Goal: Task Accomplishment & Management: Complete application form

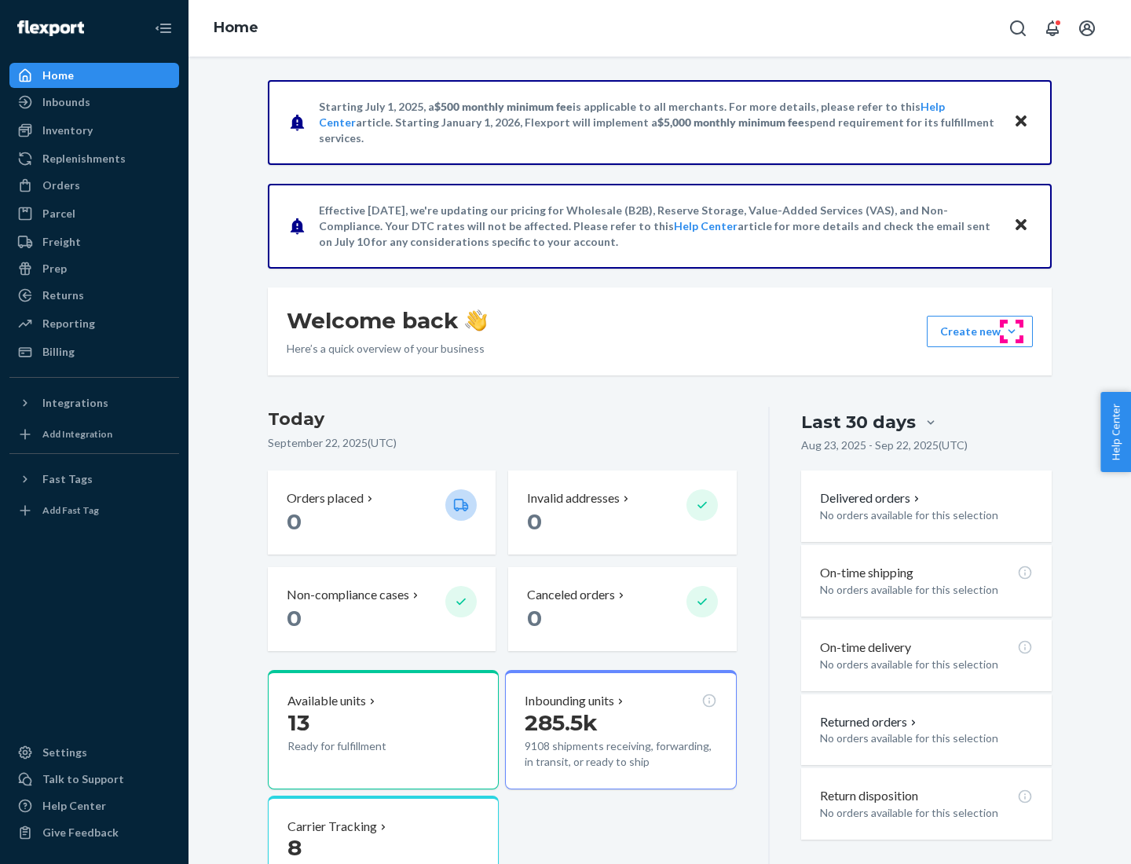
click at [1011, 331] on button "Create new Create new inbound Create new order Create new product" at bounding box center [980, 331] width 106 height 31
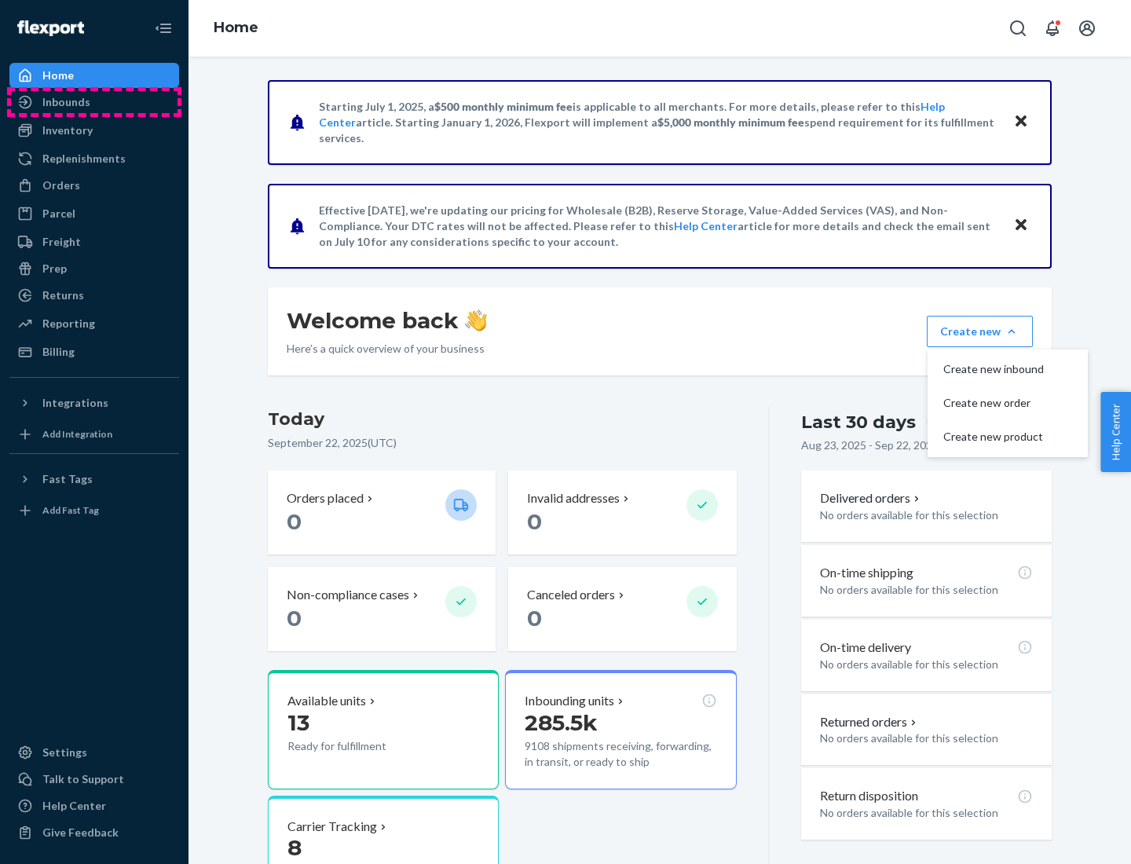
click at [94, 102] on div "Inbounds" at bounding box center [94, 102] width 166 height 22
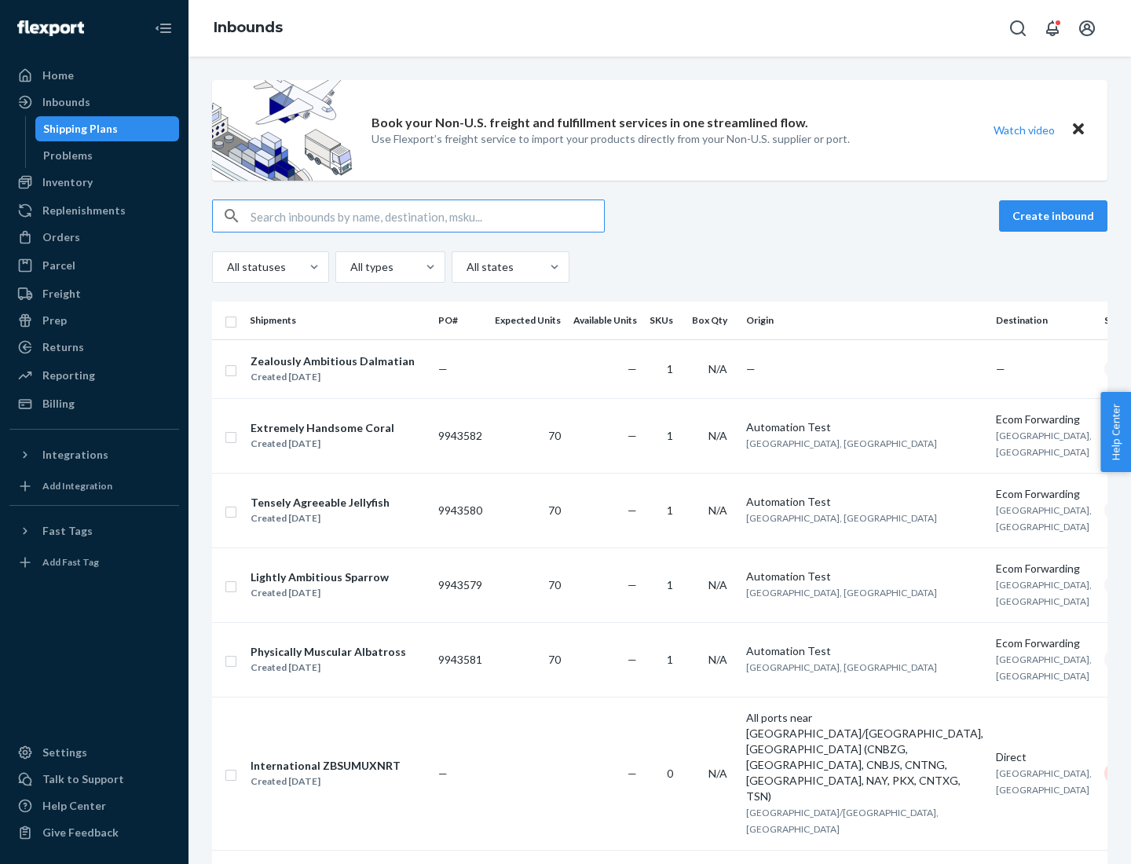
click at [1055, 216] on button "Create inbound" at bounding box center [1053, 215] width 108 height 31
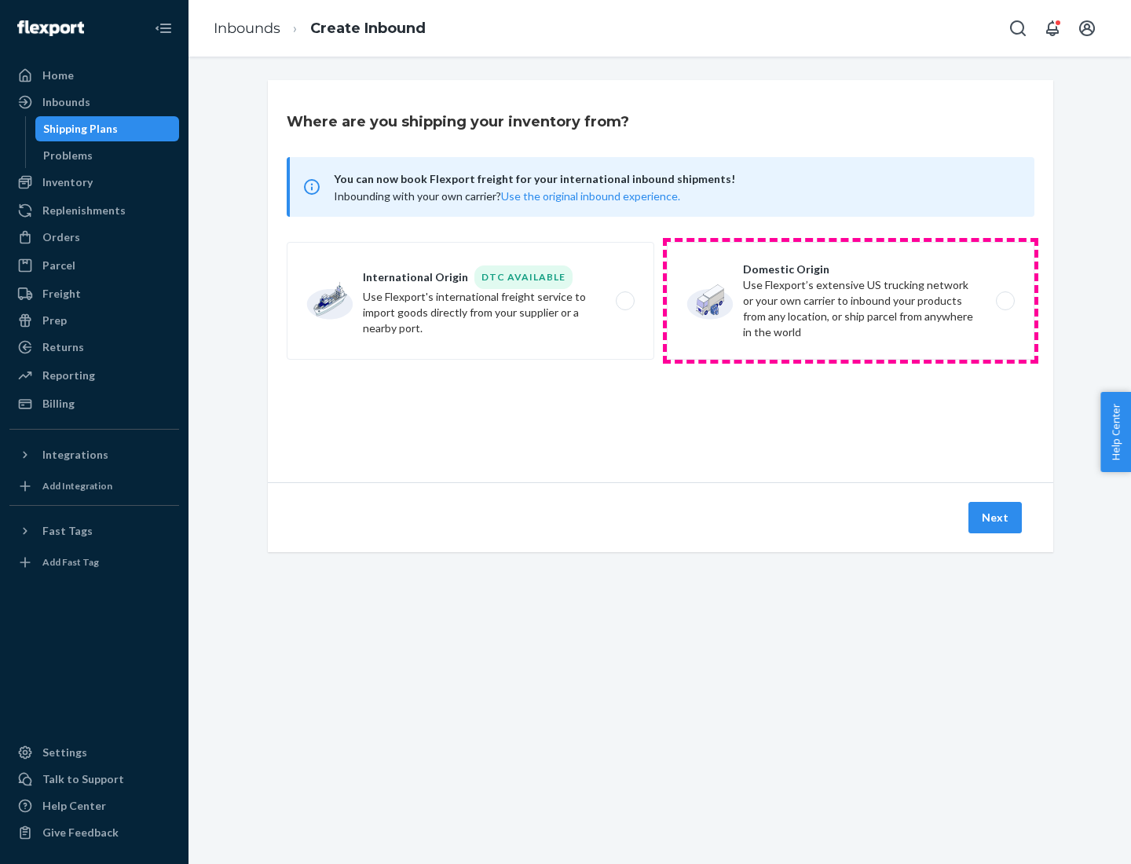
click at [850, 301] on label "Domestic Origin Use Flexport’s extensive US trucking network or your own carrie…" at bounding box center [850, 301] width 367 height 118
click at [1004, 301] on input "Domestic Origin Use Flexport’s extensive US trucking network or your own carrie…" at bounding box center [1009, 301] width 10 height 10
radio input "true"
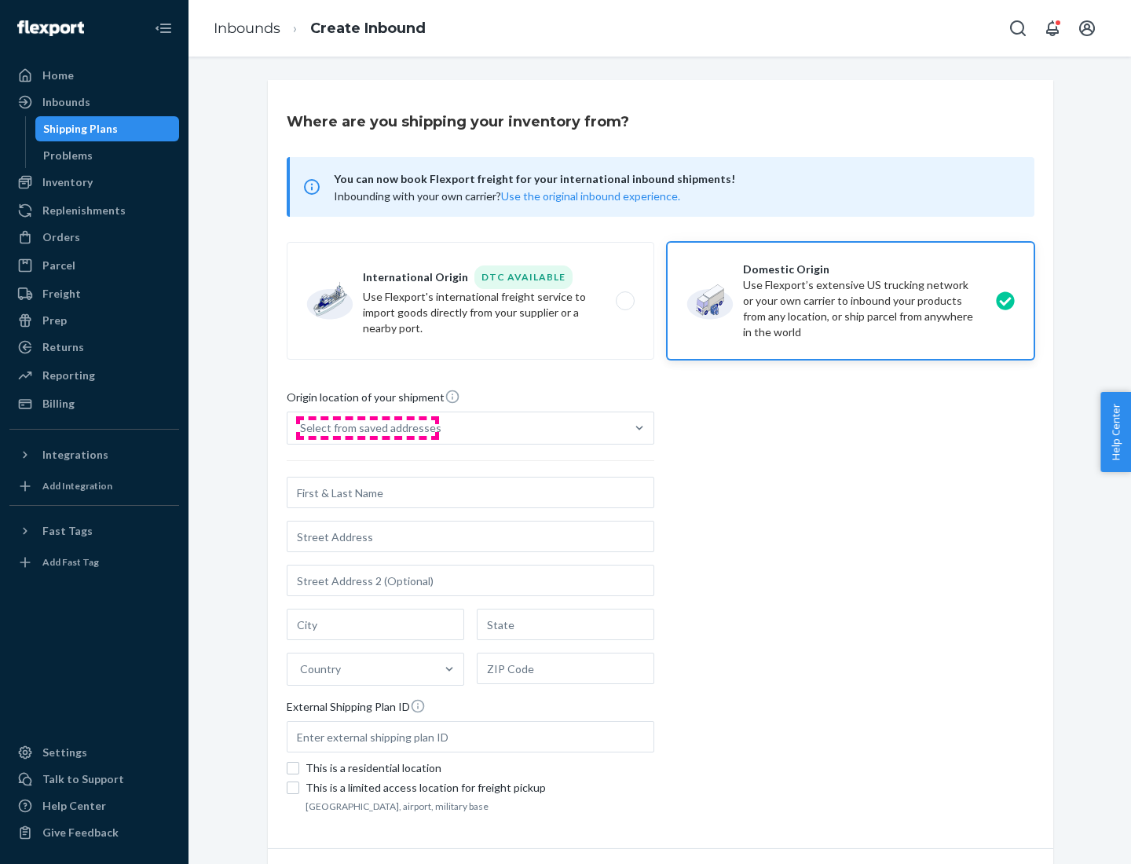
click at [367, 428] on div "Select from saved addresses" at bounding box center [370, 428] width 141 height 16
click at [302, 428] on input "Select from saved addresses" at bounding box center [301, 428] width 2 height 16
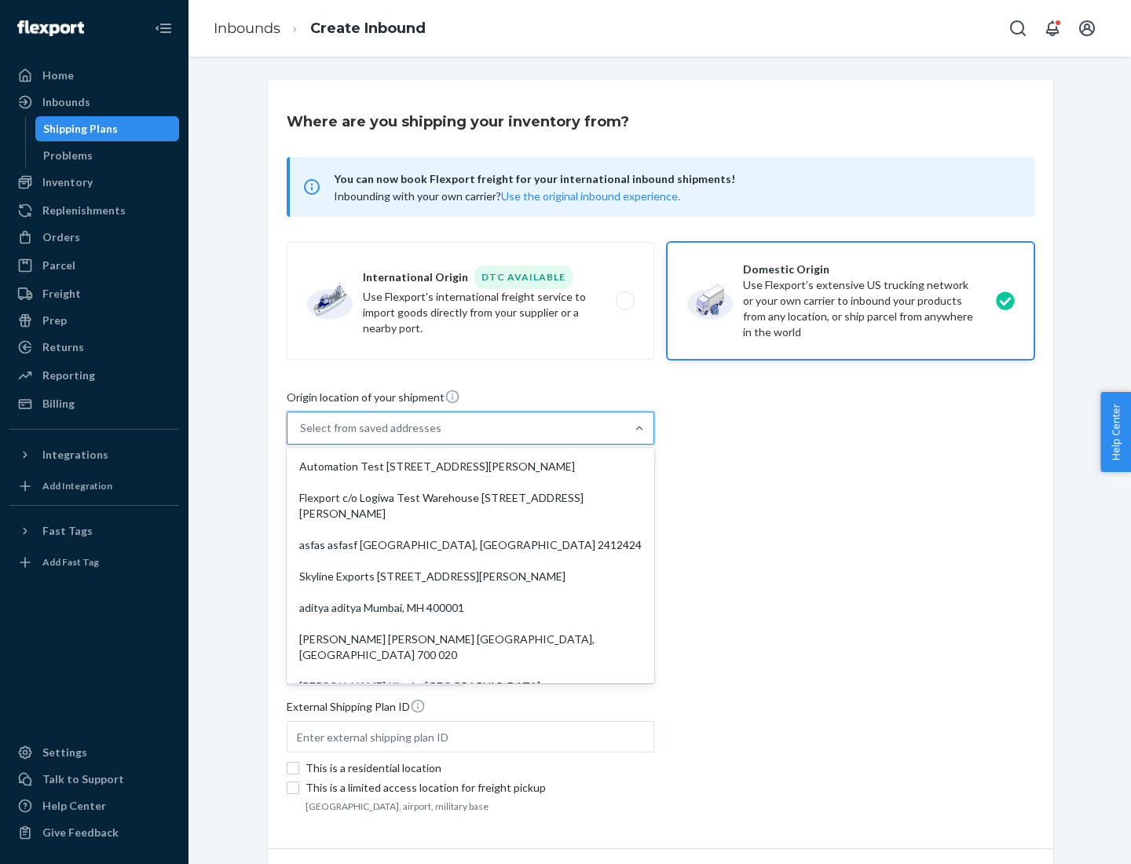
scroll to position [6, 0]
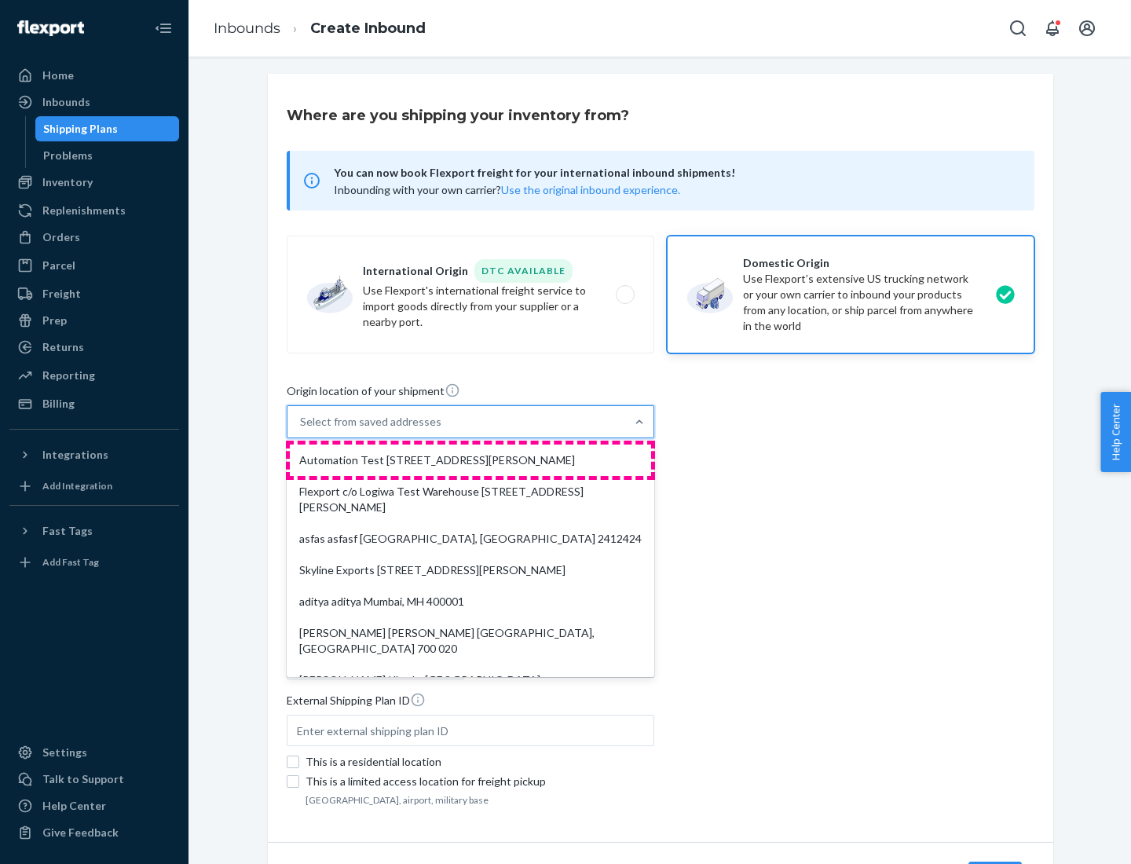
click at [470, 460] on div "Automation Test [STREET_ADDRESS][PERSON_NAME]" at bounding box center [470, 459] width 361 height 31
click at [302, 429] on input "option Automation Test [STREET_ADDRESS][PERSON_NAME]. 9 results available. Use …" at bounding box center [301, 422] width 2 height 16
type input "Automation Test"
type input "9th Floor"
type input "[GEOGRAPHIC_DATA]"
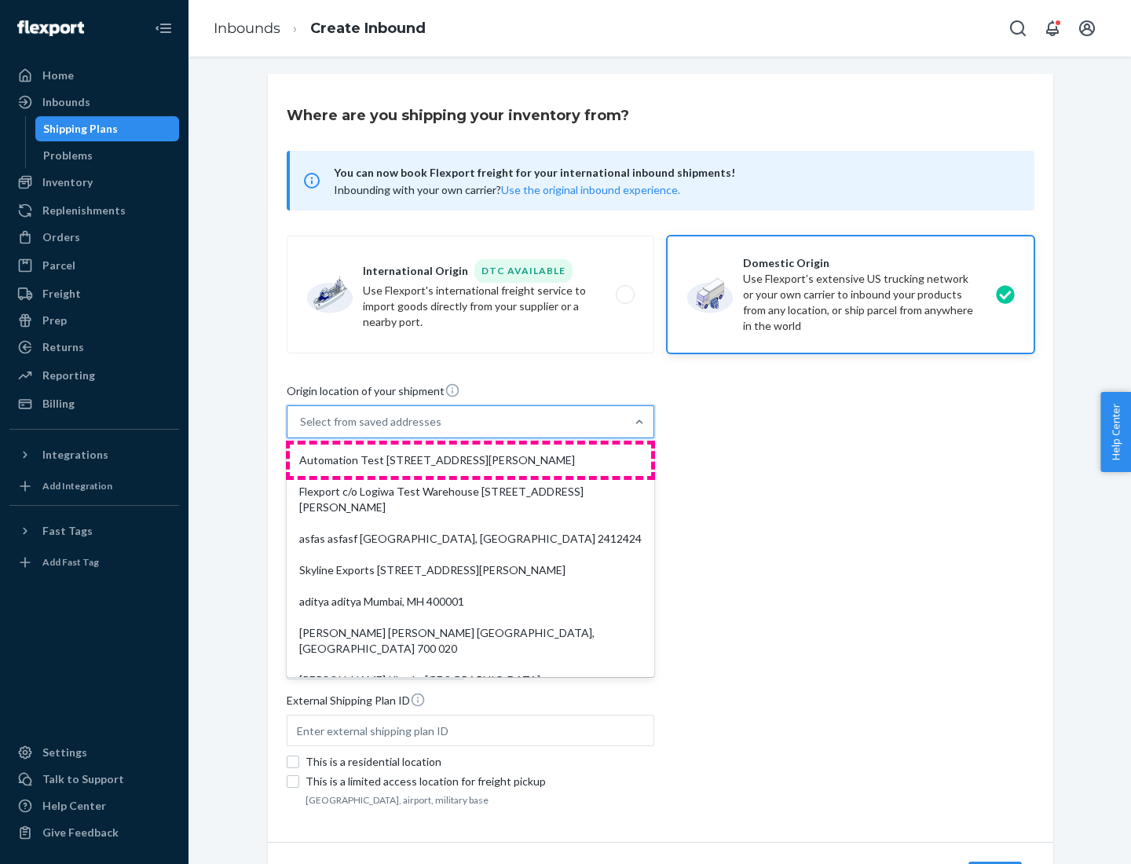
type input "CA"
type input "94104"
type input "[STREET_ADDRESS][PERSON_NAME]"
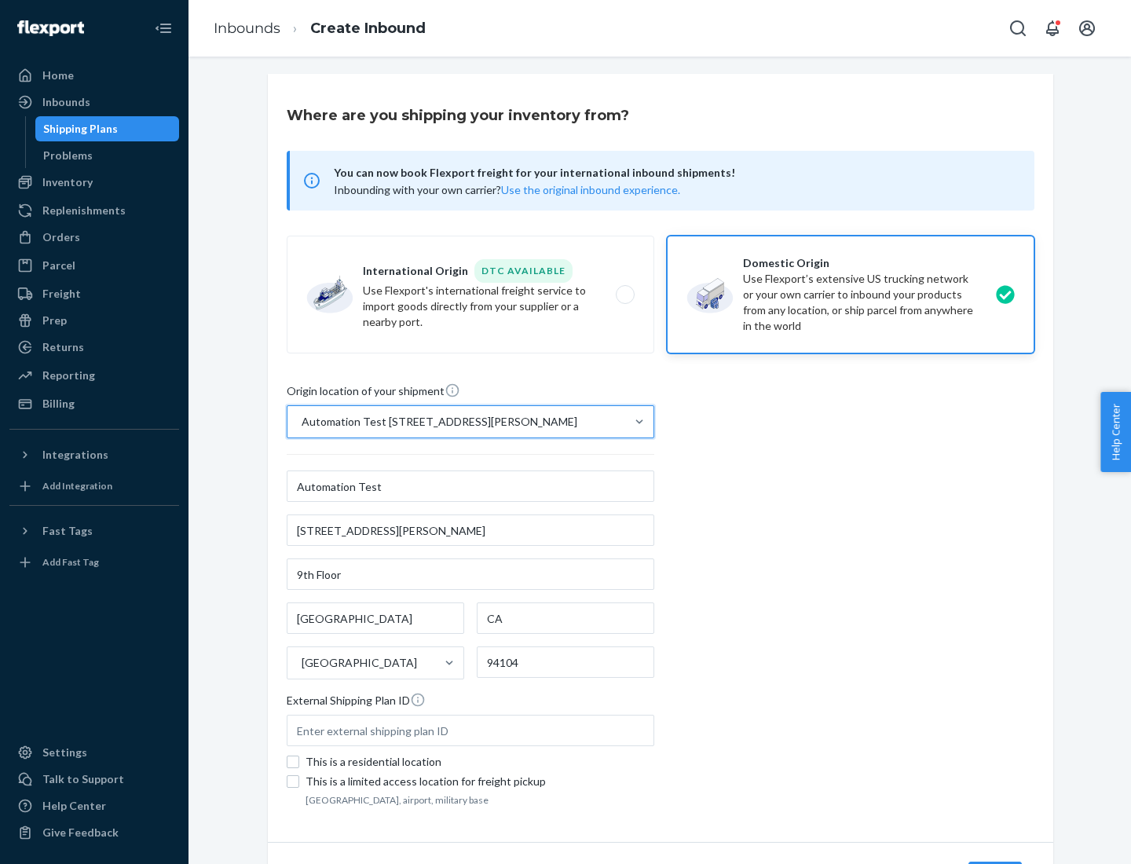
scroll to position [92, 0]
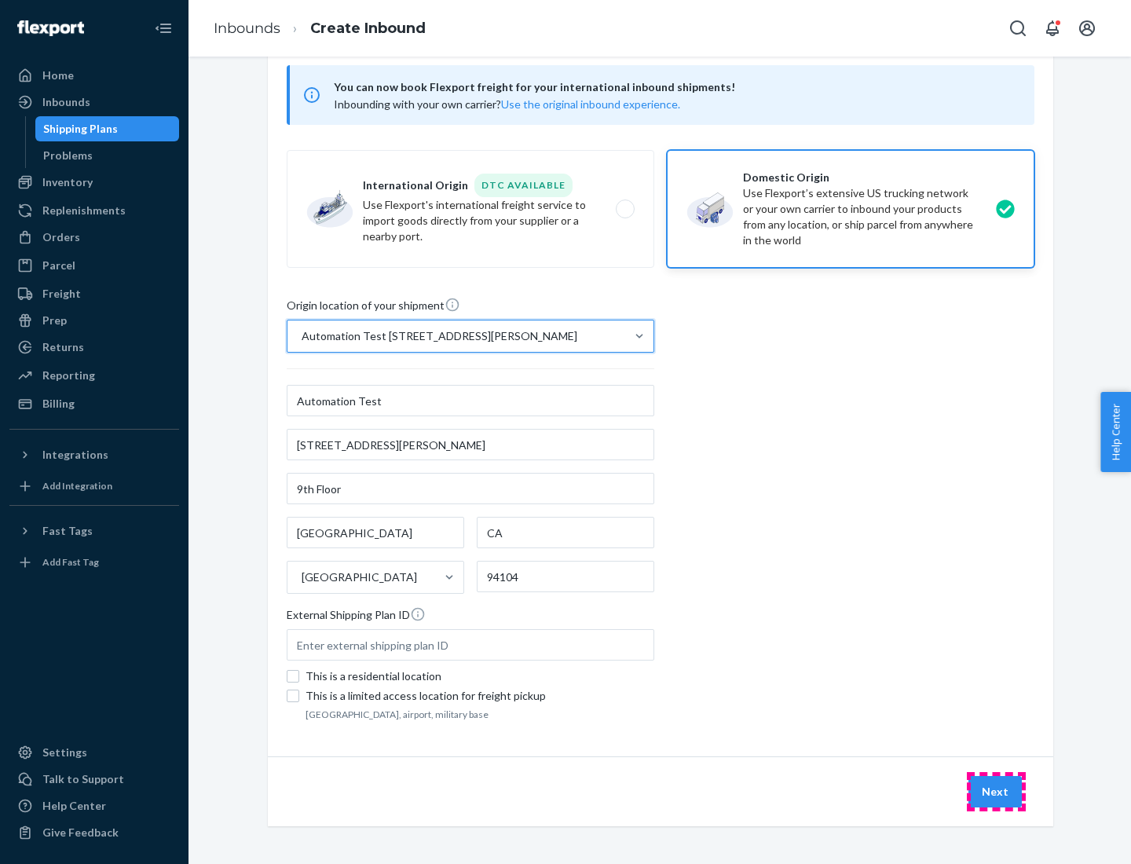
click at [996, 791] on button "Next" at bounding box center [994, 791] width 53 height 31
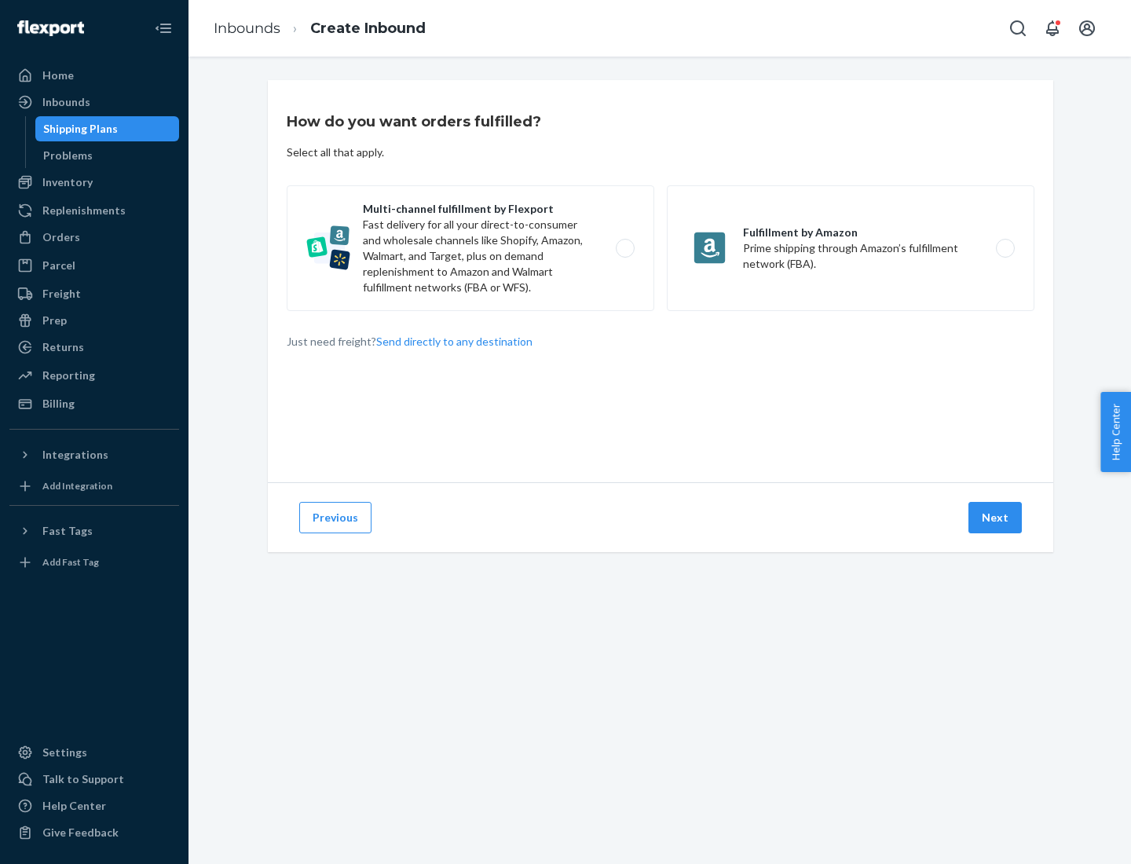
click at [470, 248] on label "Multi-channel fulfillment by Flexport Fast delivery for all your direct-to-cons…" at bounding box center [470, 248] width 367 height 126
click at [624, 248] on input "Multi-channel fulfillment by Flexport Fast delivery for all your direct-to-cons…" at bounding box center [629, 248] width 10 height 10
radio input "true"
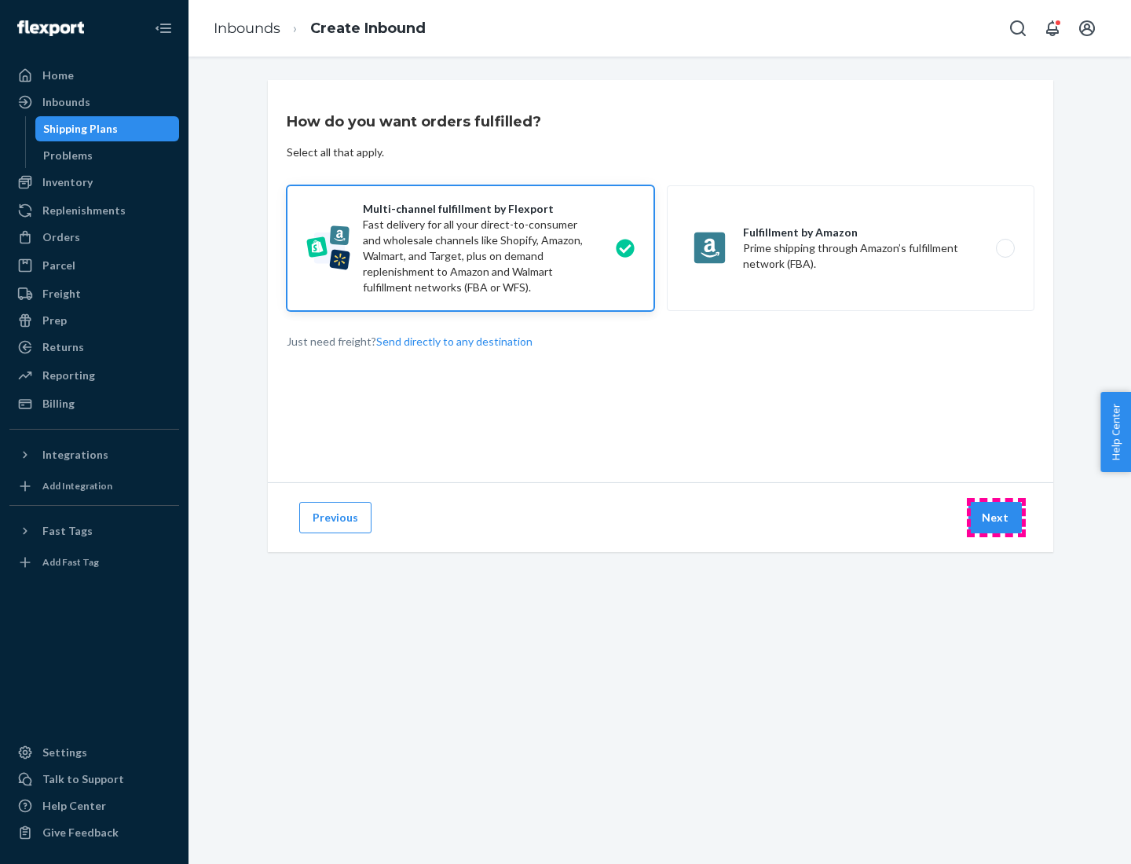
click at [996, 517] on button "Next" at bounding box center [994, 517] width 53 height 31
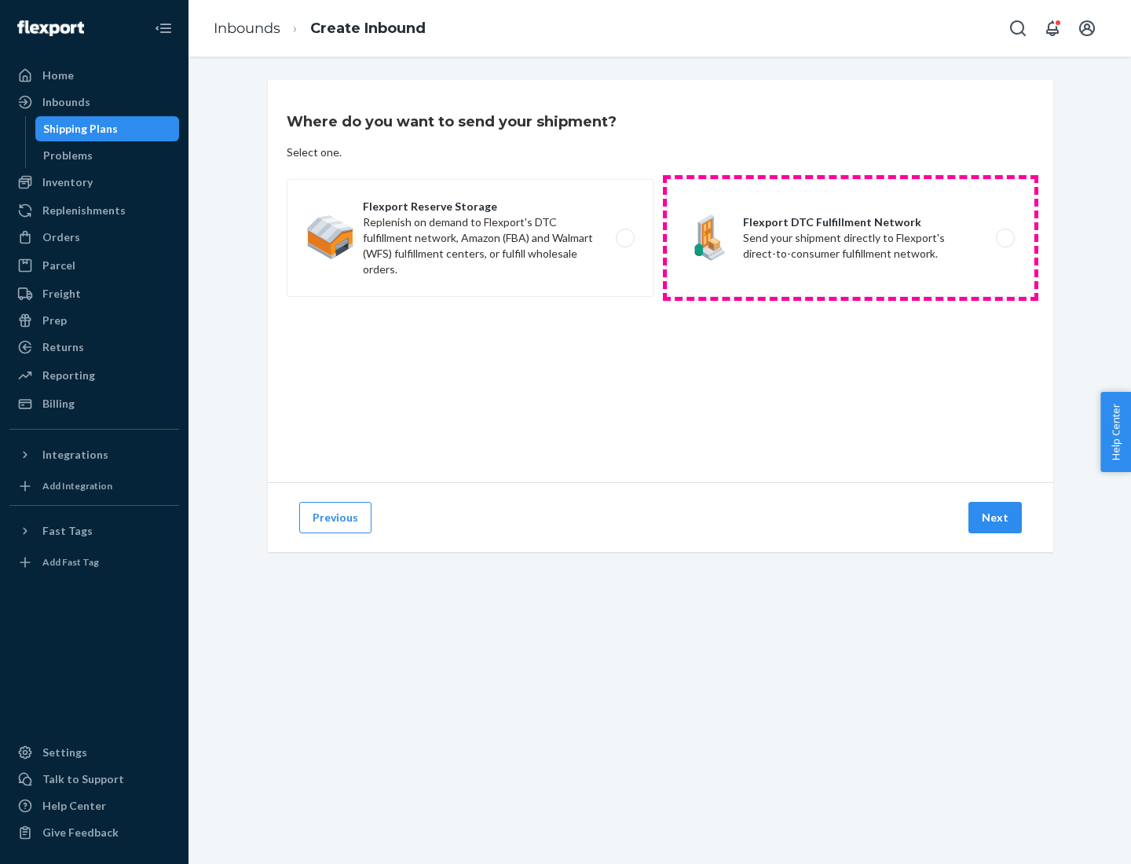
click at [850, 238] on label "Flexport DTC Fulfillment Network Send your shipment directly to Flexport's dire…" at bounding box center [850, 238] width 367 height 118
click at [1004, 238] on input "Flexport DTC Fulfillment Network Send your shipment directly to Flexport's dire…" at bounding box center [1009, 238] width 10 height 10
radio input "true"
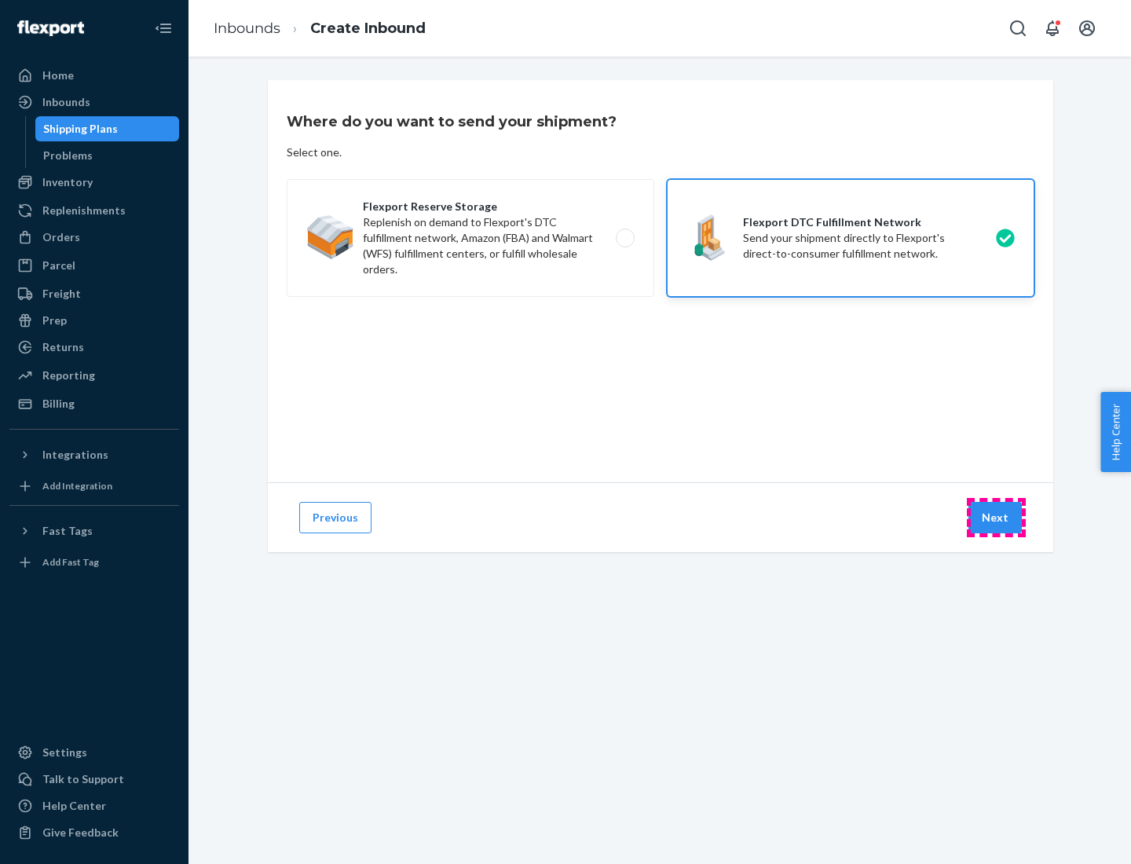
click at [996, 517] on button "Next" at bounding box center [994, 517] width 53 height 31
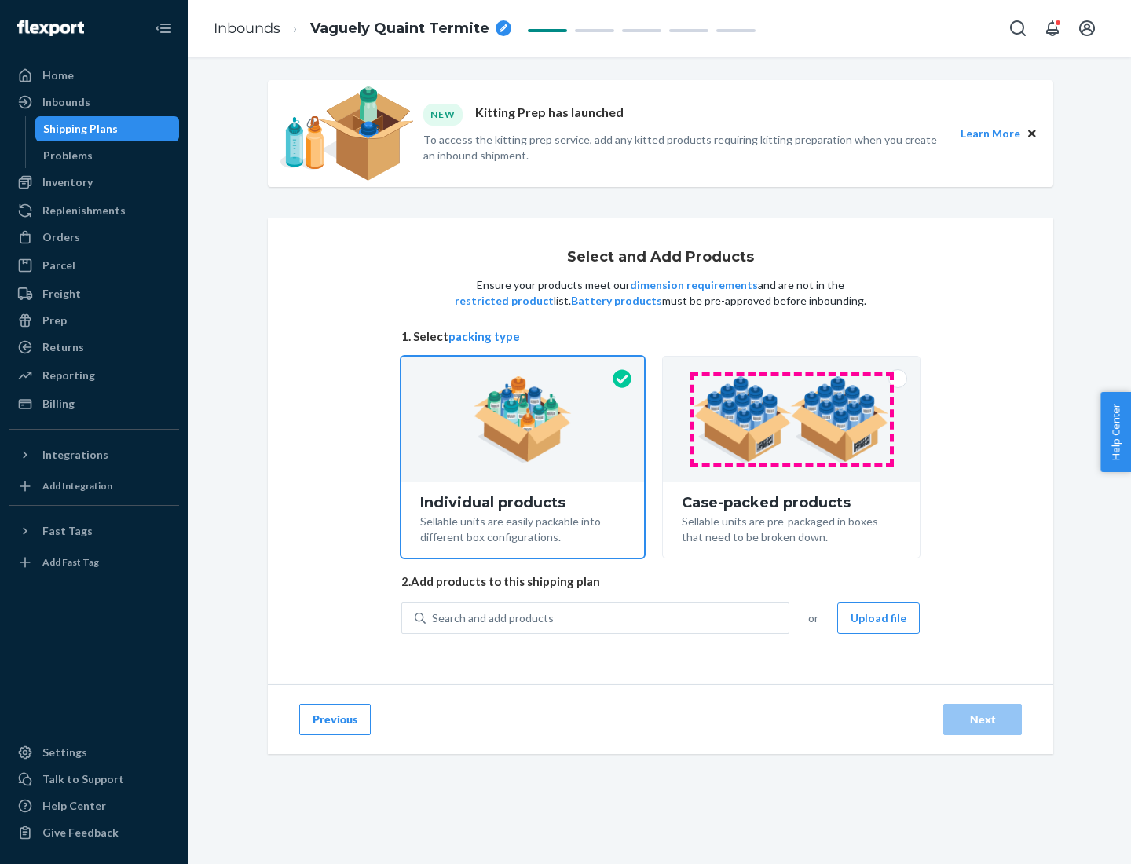
click at [791, 419] on img at bounding box center [791, 419] width 196 height 86
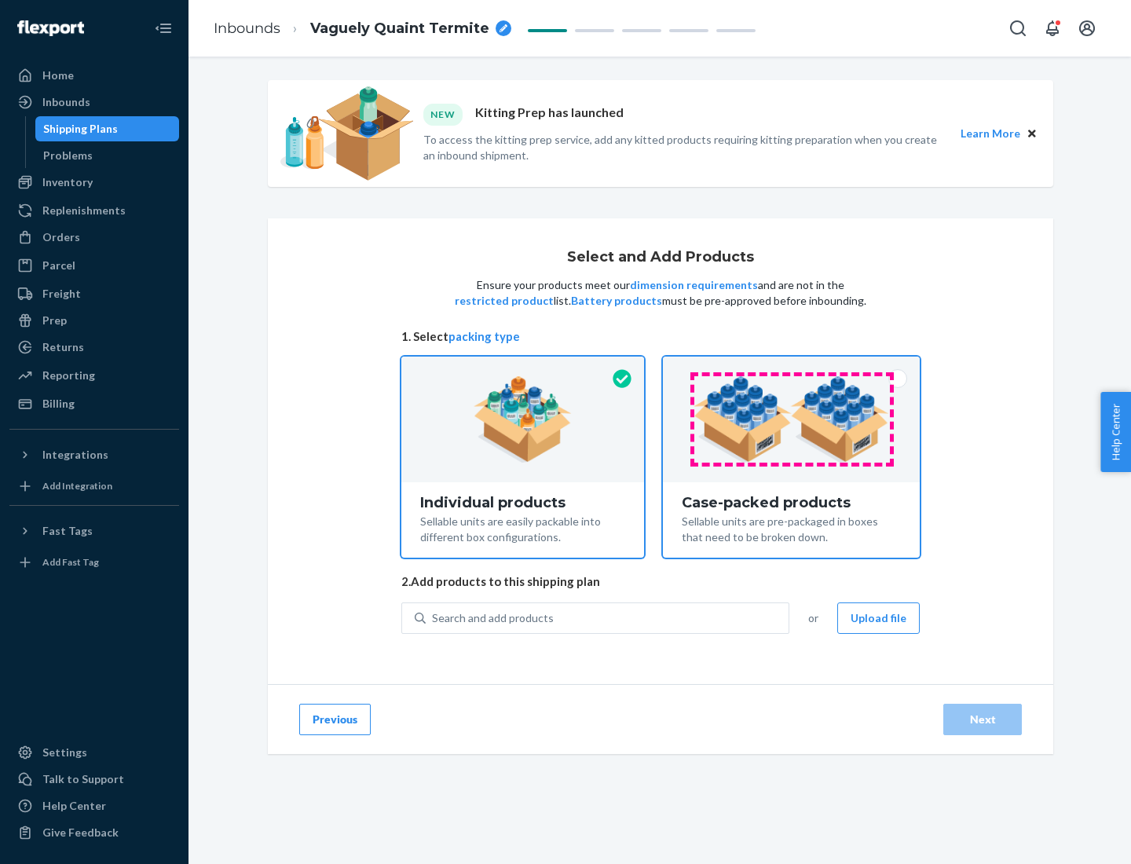
click at [791, 367] on input "Case-packed products Sellable units are pre-packaged in boxes that need to be b…" at bounding box center [791, 361] width 10 height 10
radio input "true"
radio input "false"
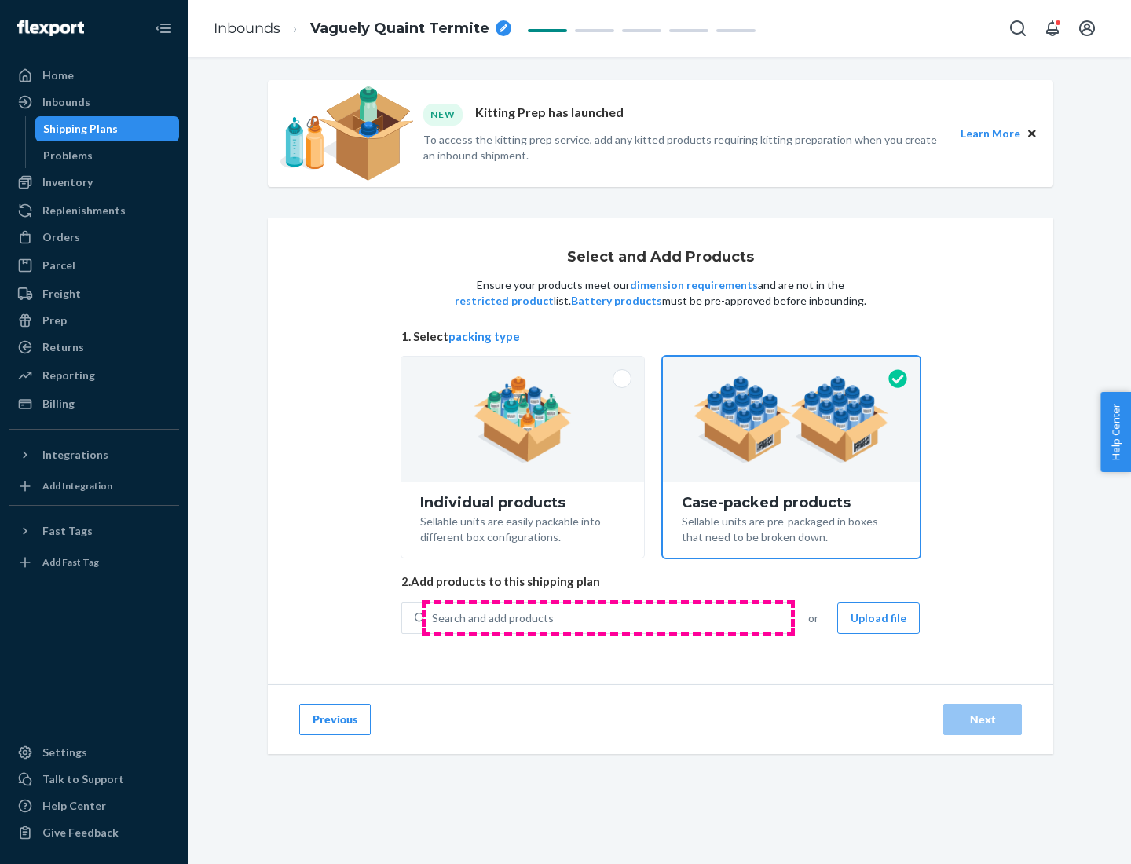
click at [608, 617] on div "Search and add products" at bounding box center [607, 618] width 363 height 28
click at [433, 617] on input "Search and add products" at bounding box center [433, 618] width 2 height 16
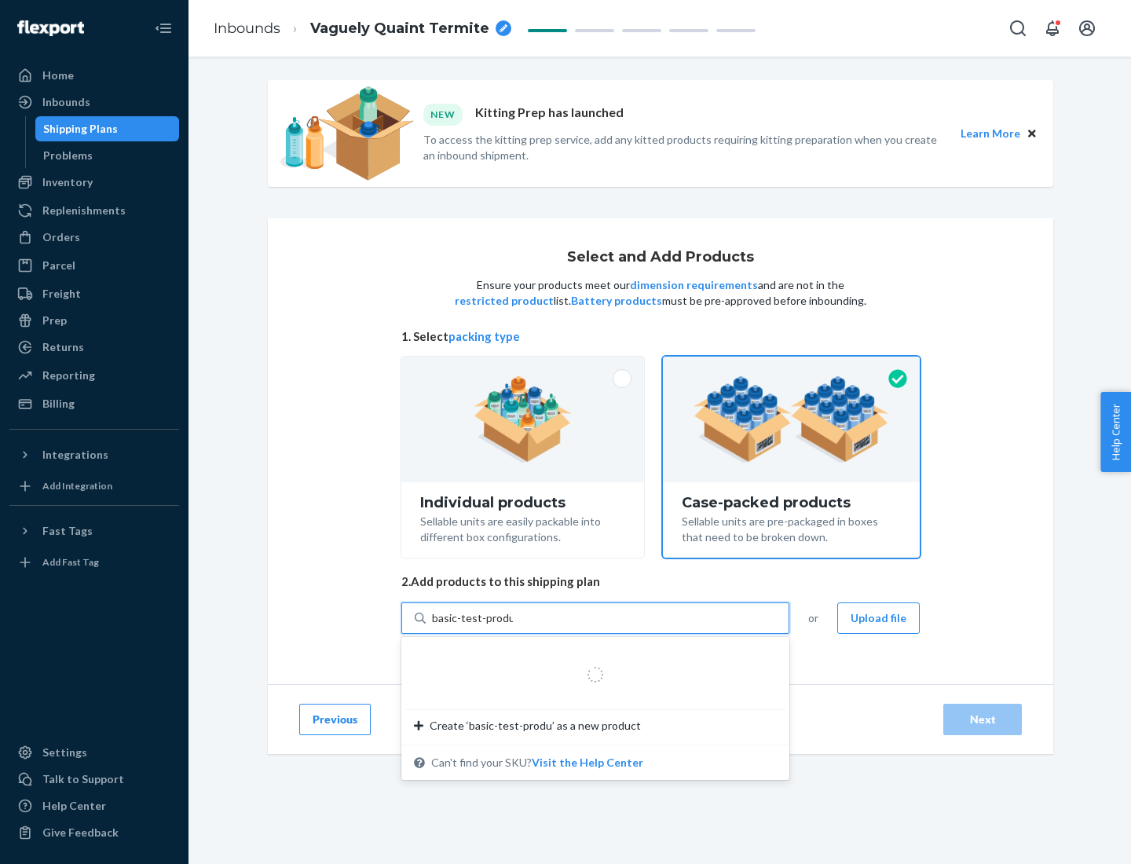
type input "basic-test-product-1"
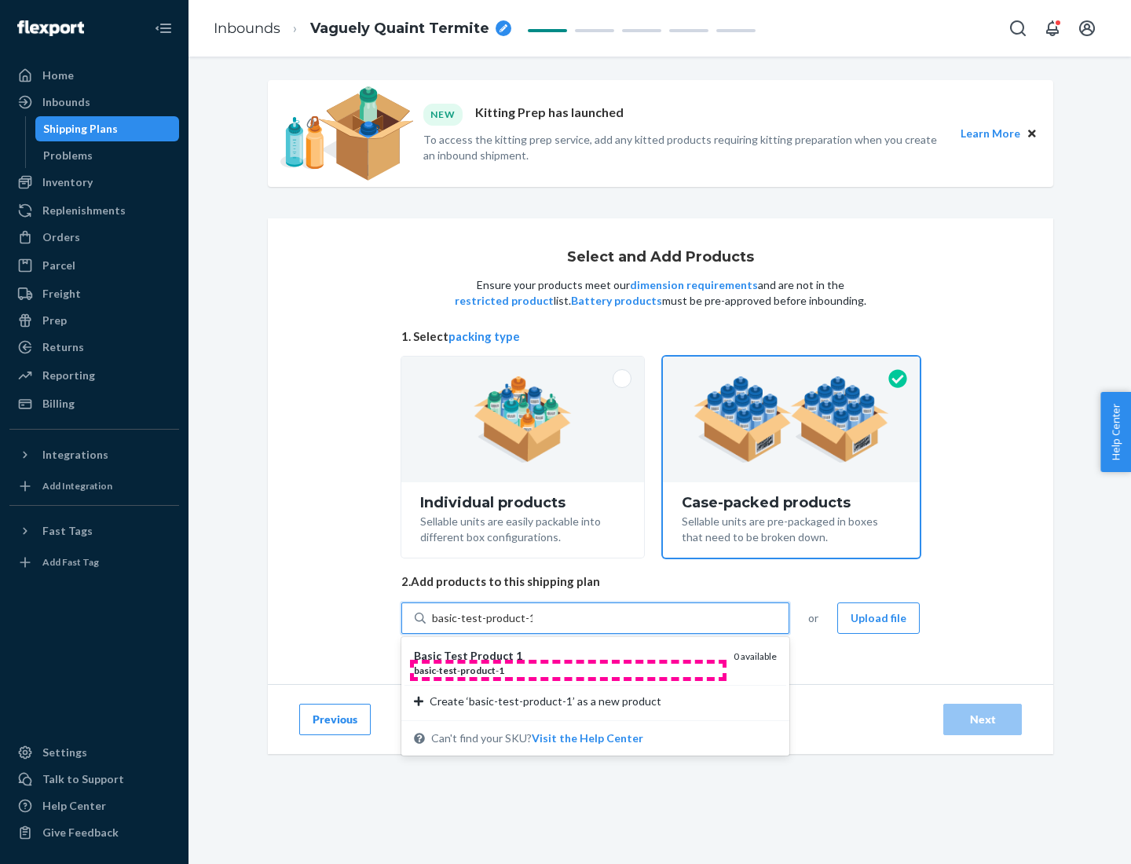
click at [568, 670] on div "basic - test - product - 1" at bounding box center [567, 669] width 307 height 13
click at [532, 626] on input "basic-test-product-1" at bounding box center [482, 618] width 101 height 16
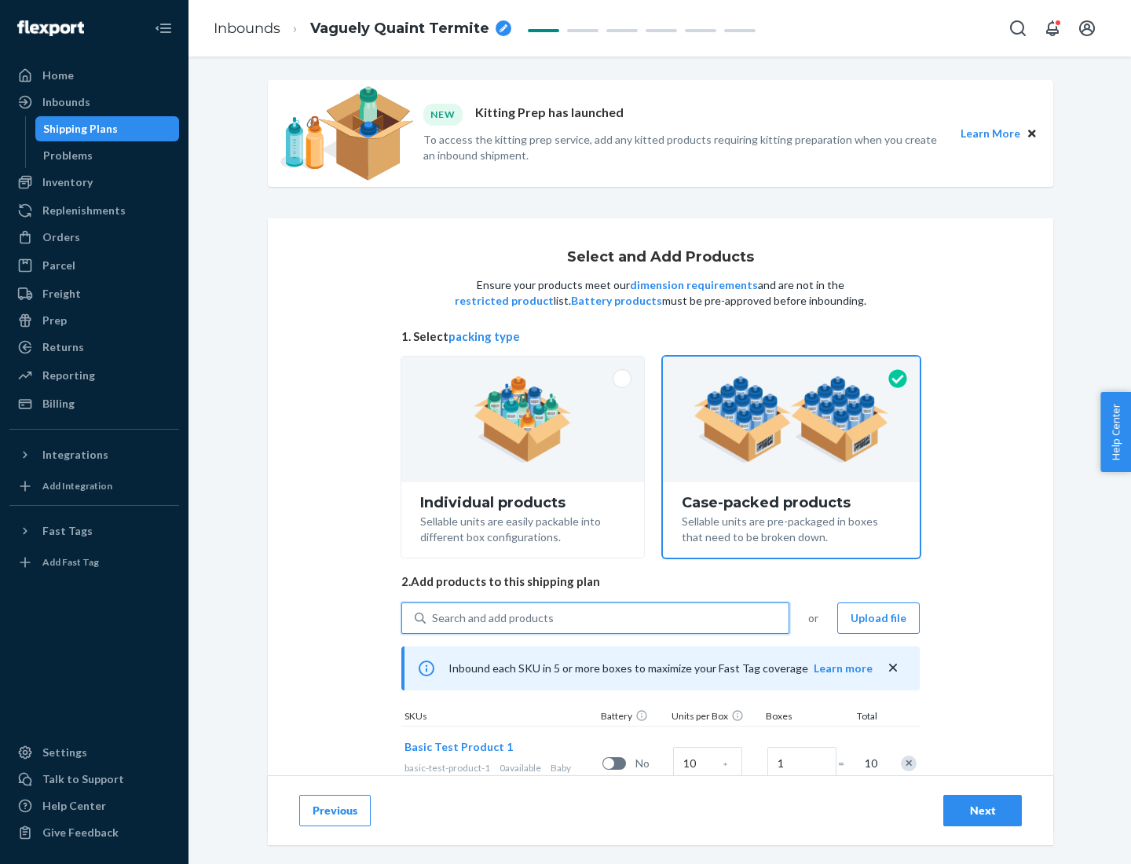
scroll to position [57, 0]
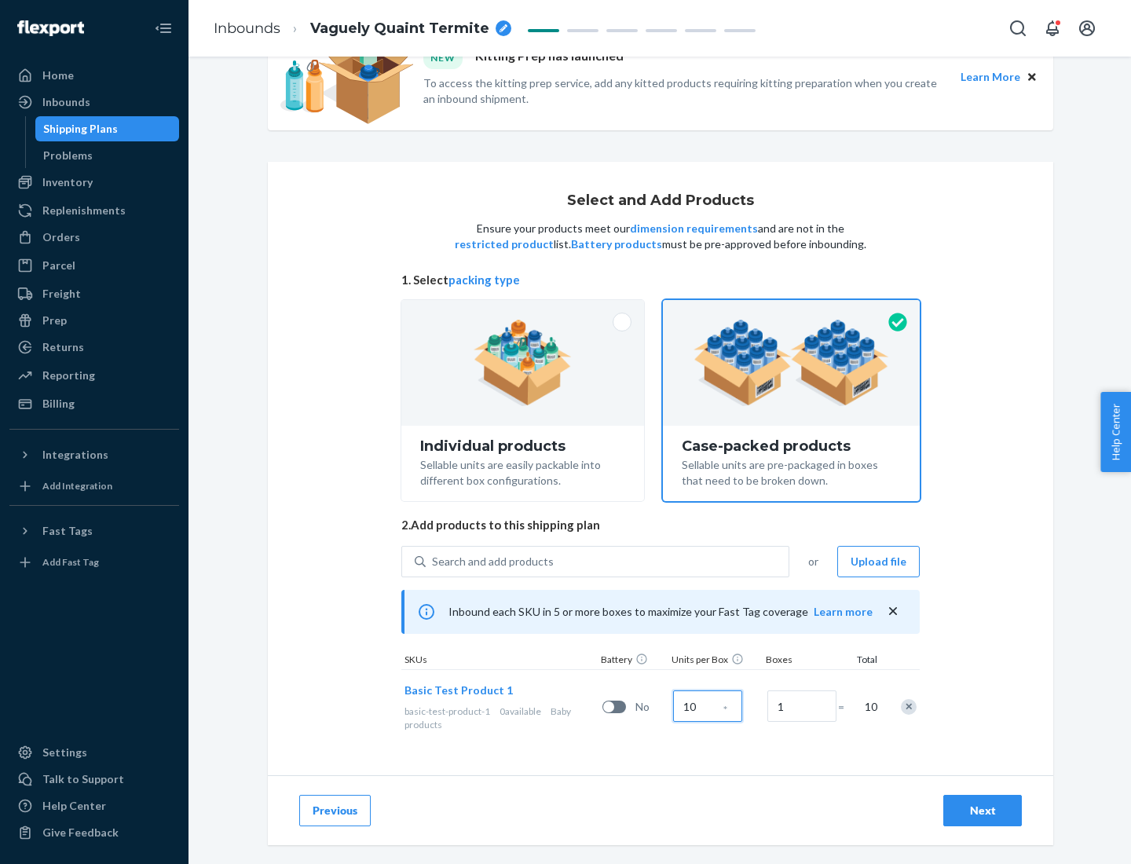
type input "10"
type input "7"
click at [982, 810] on div "Next" at bounding box center [982, 810] width 52 height 16
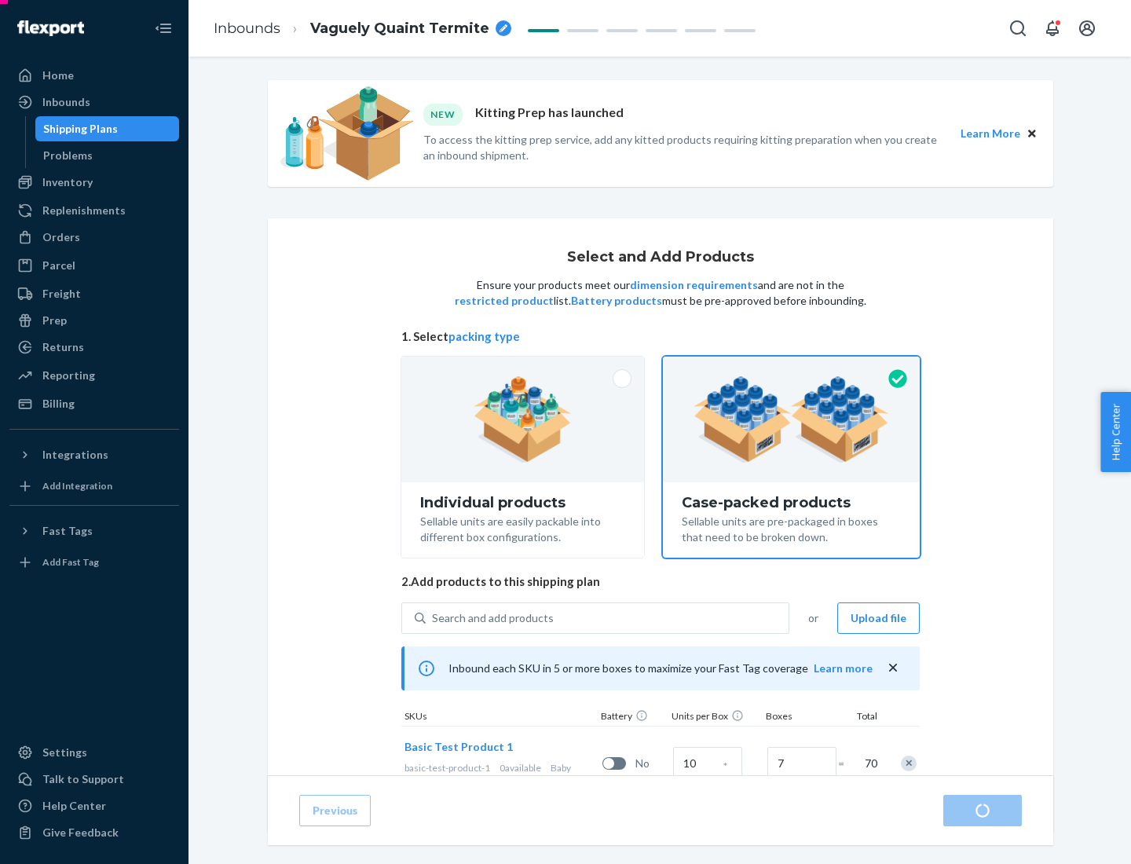
radio input "true"
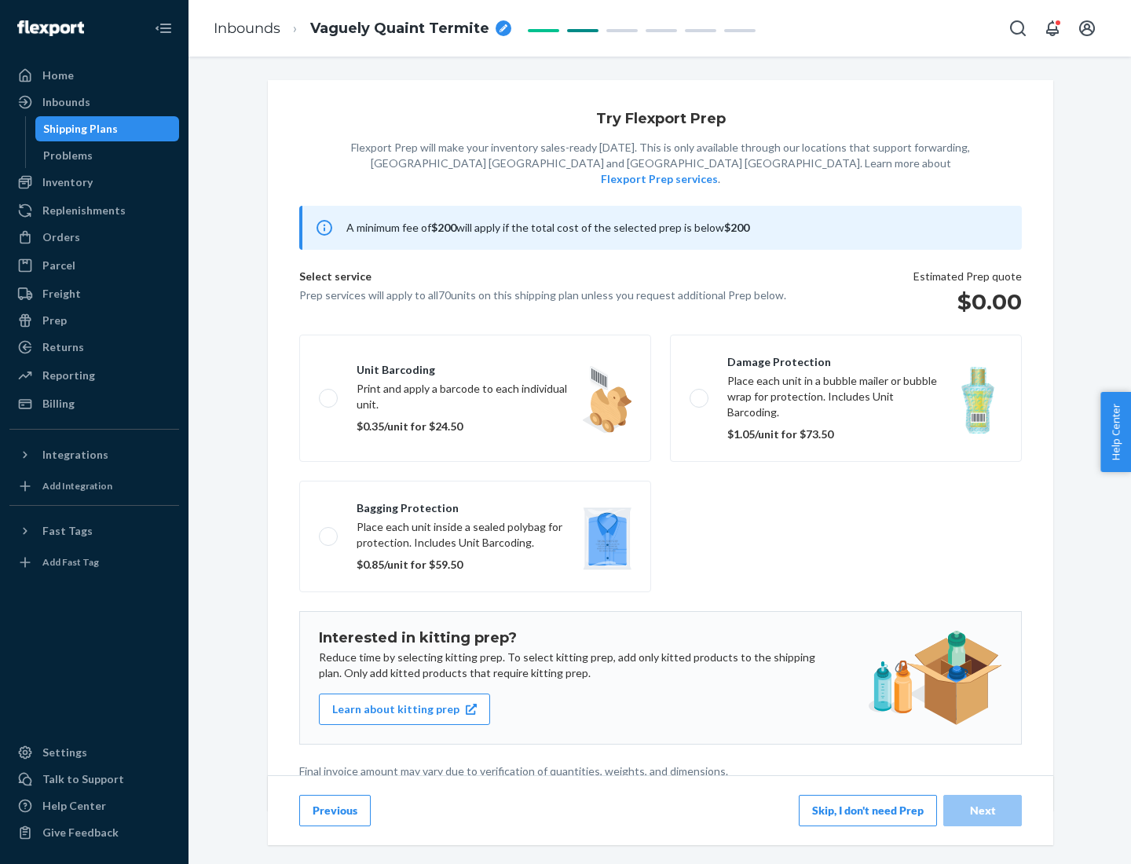
scroll to position [4, 0]
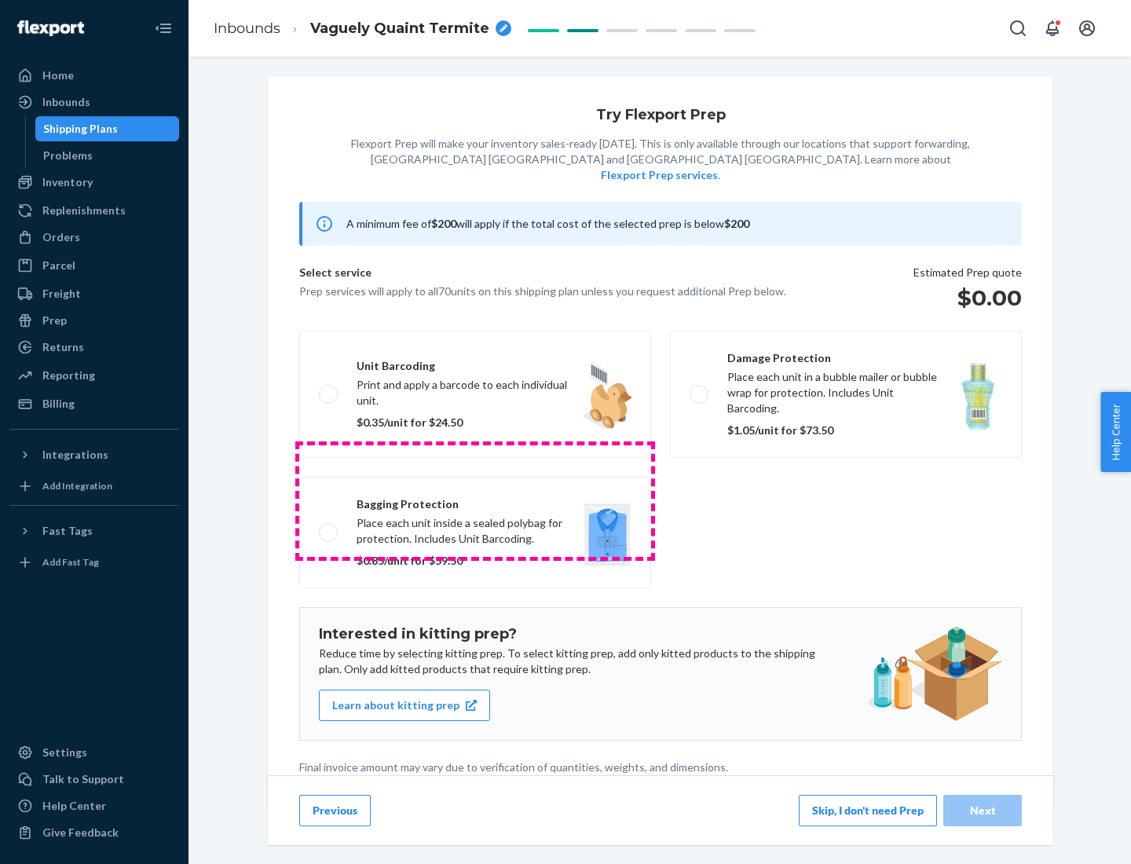
click at [475, 500] on label "Bagging protection Place each unit inside a sealed polybag for protection. Incl…" at bounding box center [475, 532] width 352 height 111
click at [329, 527] on input "Bagging protection Place each unit inside a sealed polybag for protection. Incl…" at bounding box center [324, 532] width 10 height 10
checkbox input "true"
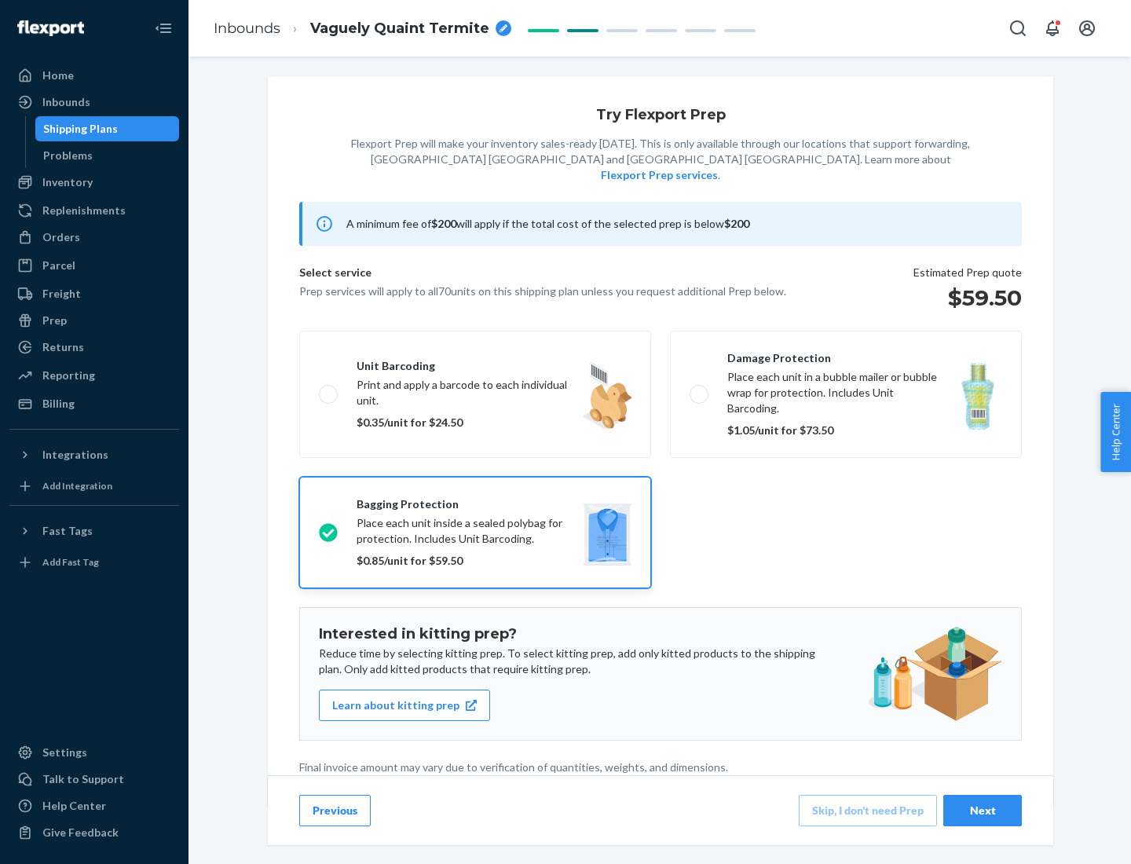
click at [982, 810] on div "Next" at bounding box center [982, 810] width 52 height 16
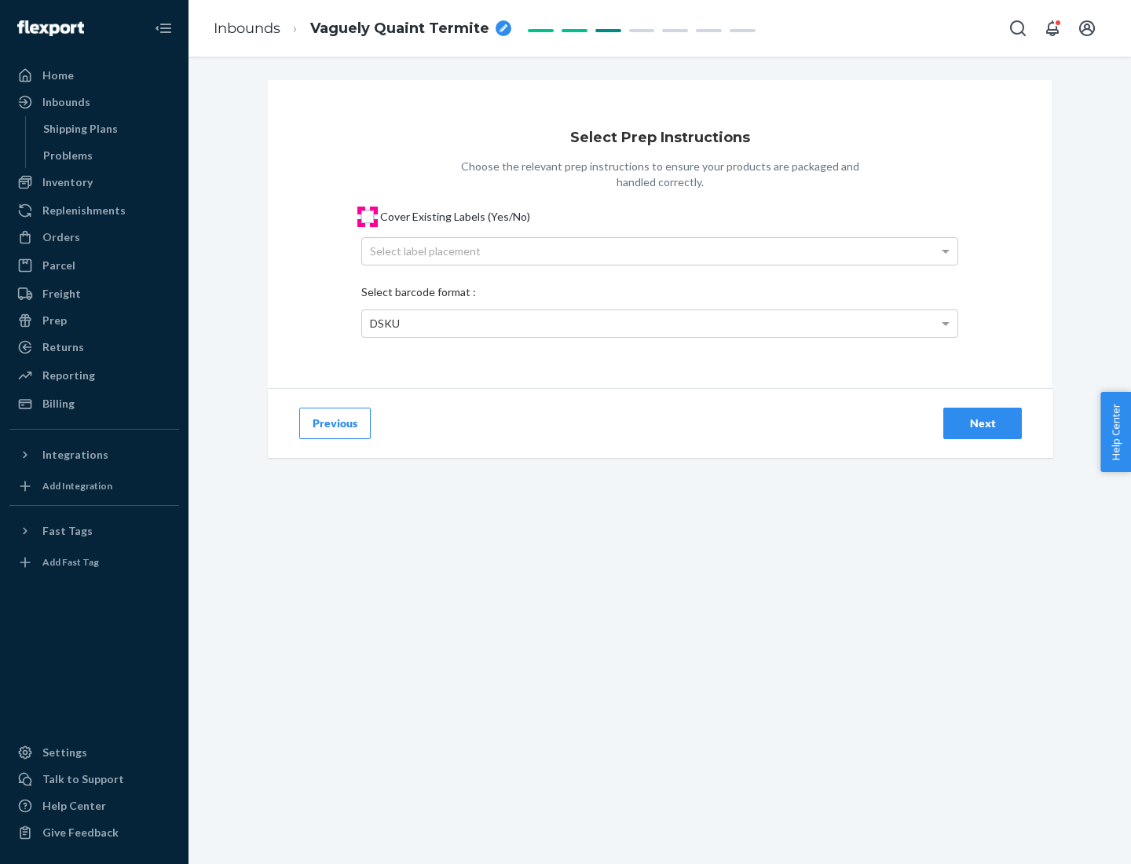
click at [367, 216] on input "Cover Existing Labels (Yes/No)" at bounding box center [367, 216] width 13 height 13
checkbox input "true"
click at [660, 250] on div "Select label placement" at bounding box center [659, 251] width 595 height 27
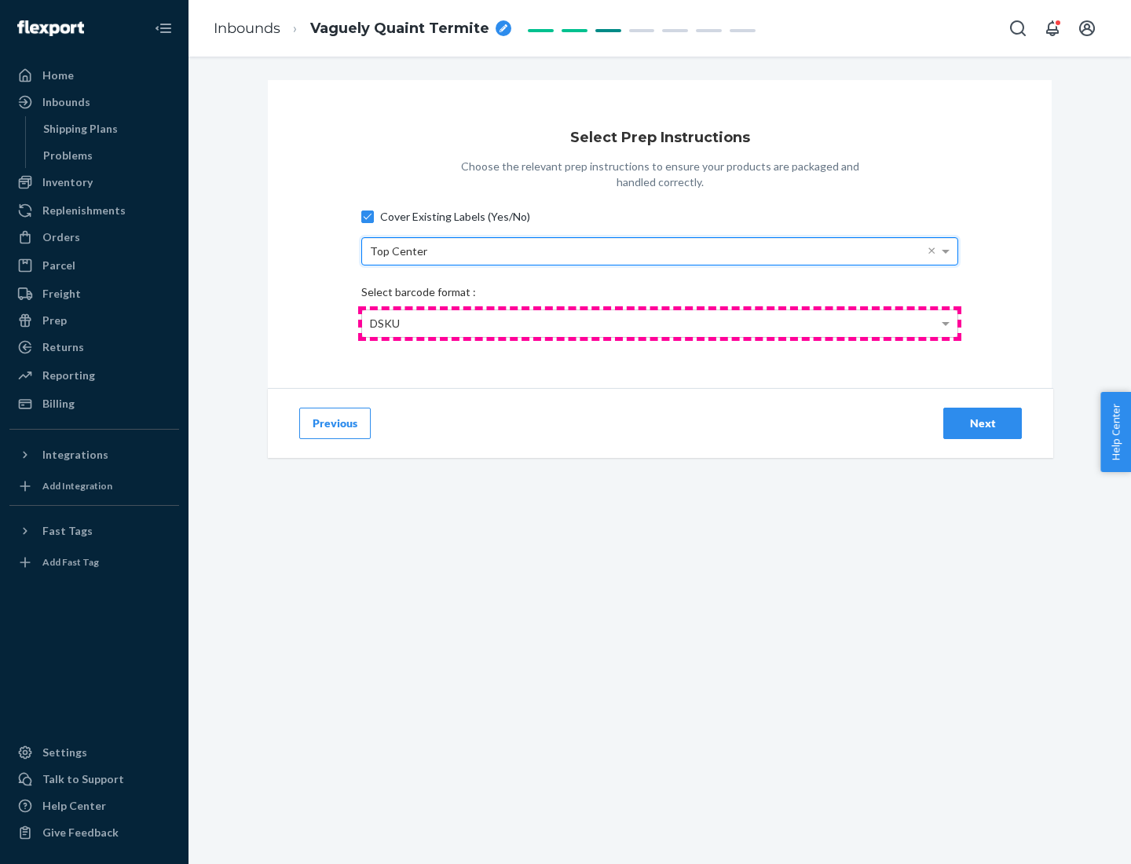
click at [660, 323] on div "DSKU" at bounding box center [659, 323] width 595 height 27
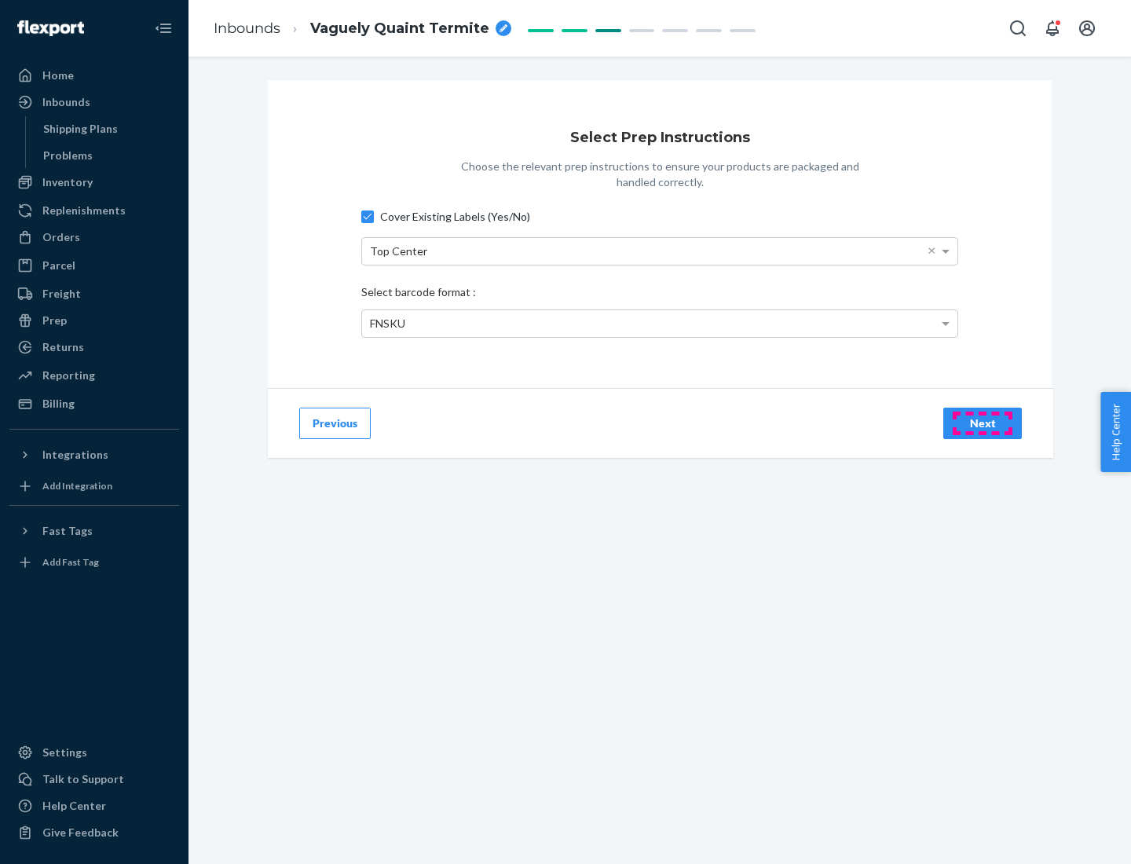
click at [982, 422] on div "Next" at bounding box center [982, 423] width 52 height 16
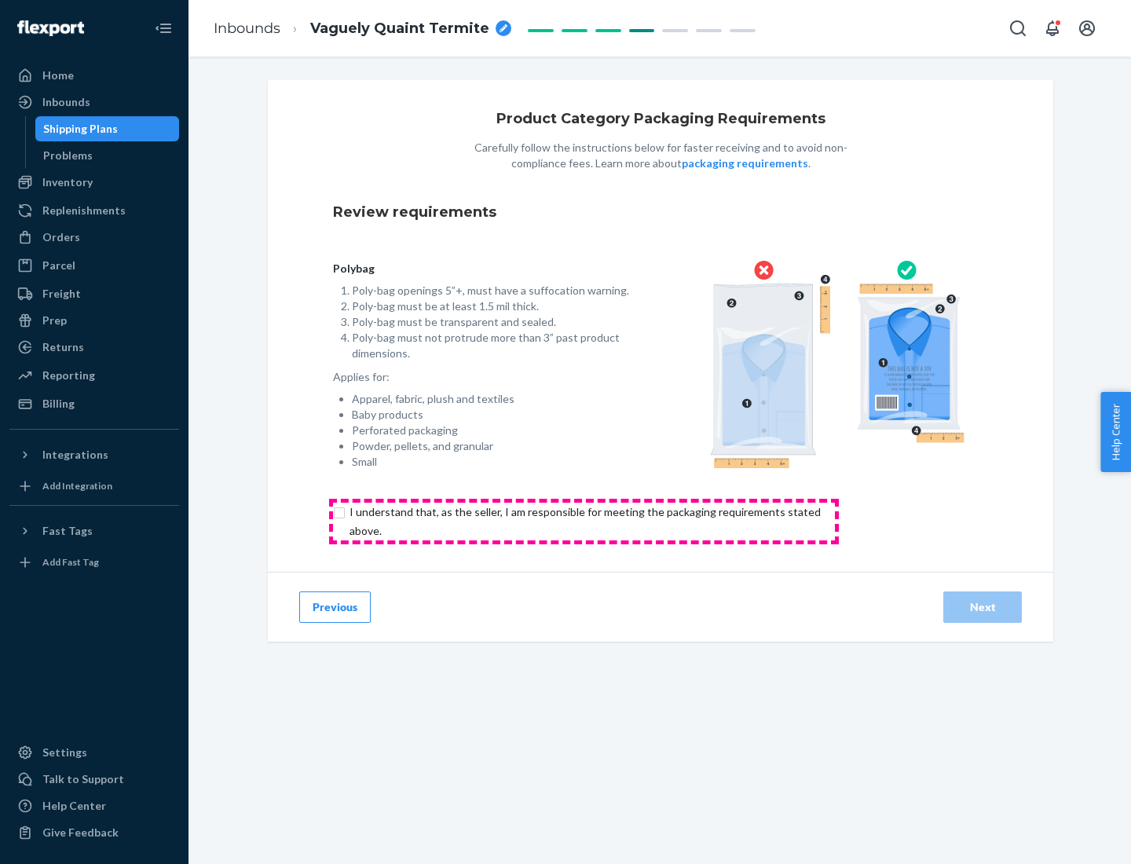
click at [583, 521] on input "checkbox" at bounding box center [594, 522] width 522 height 38
checkbox input "true"
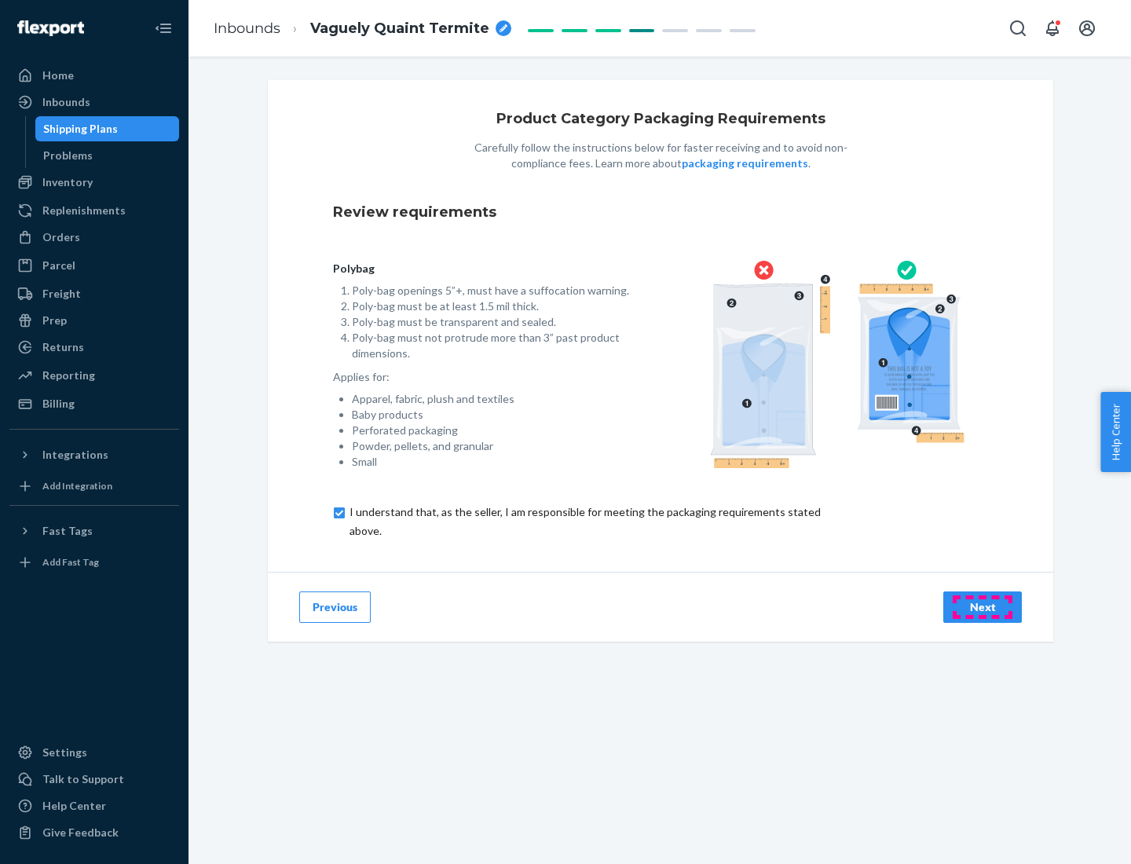
click at [982, 606] on div "Next" at bounding box center [982, 607] width 52 height 16
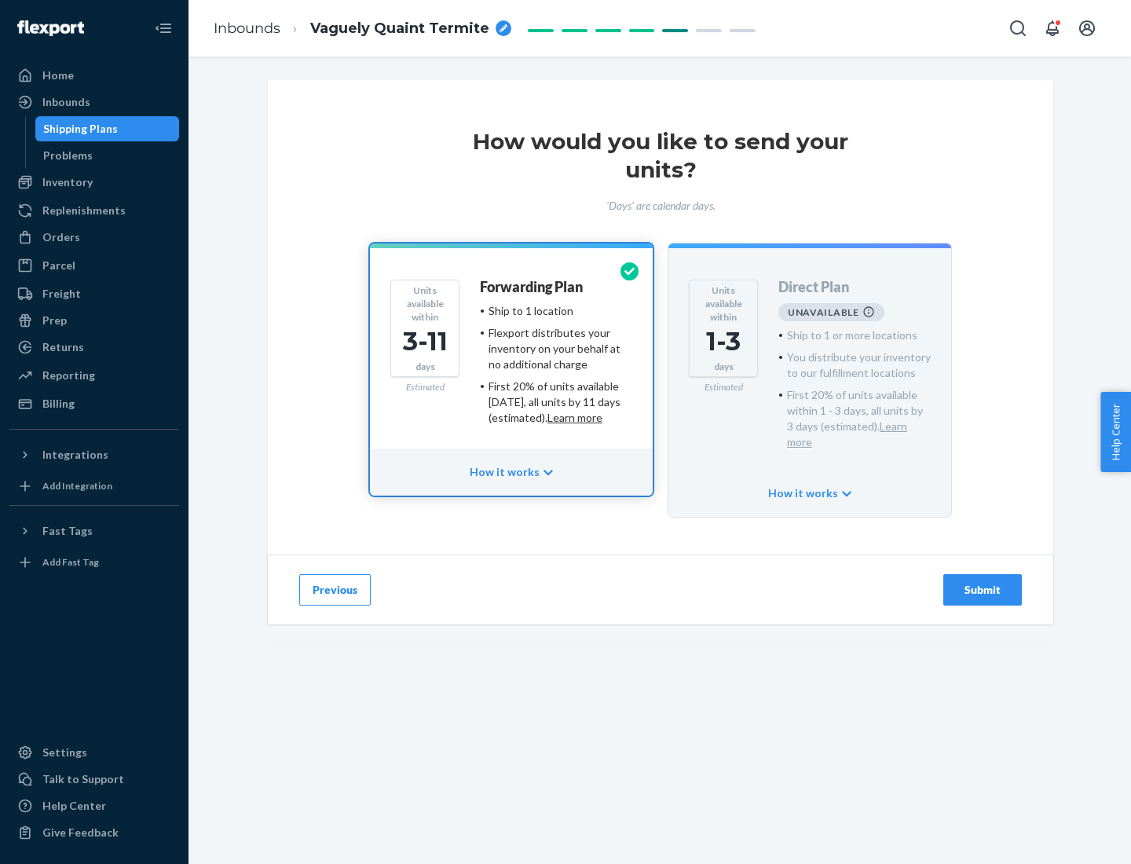
click at [532, 287] on h4 "Forwarding Plan" at bounding box center [531, 288] width 103 height 16
click at [982, 582] on div "Submit" at bounding box center [982, 590] width 52 height 16
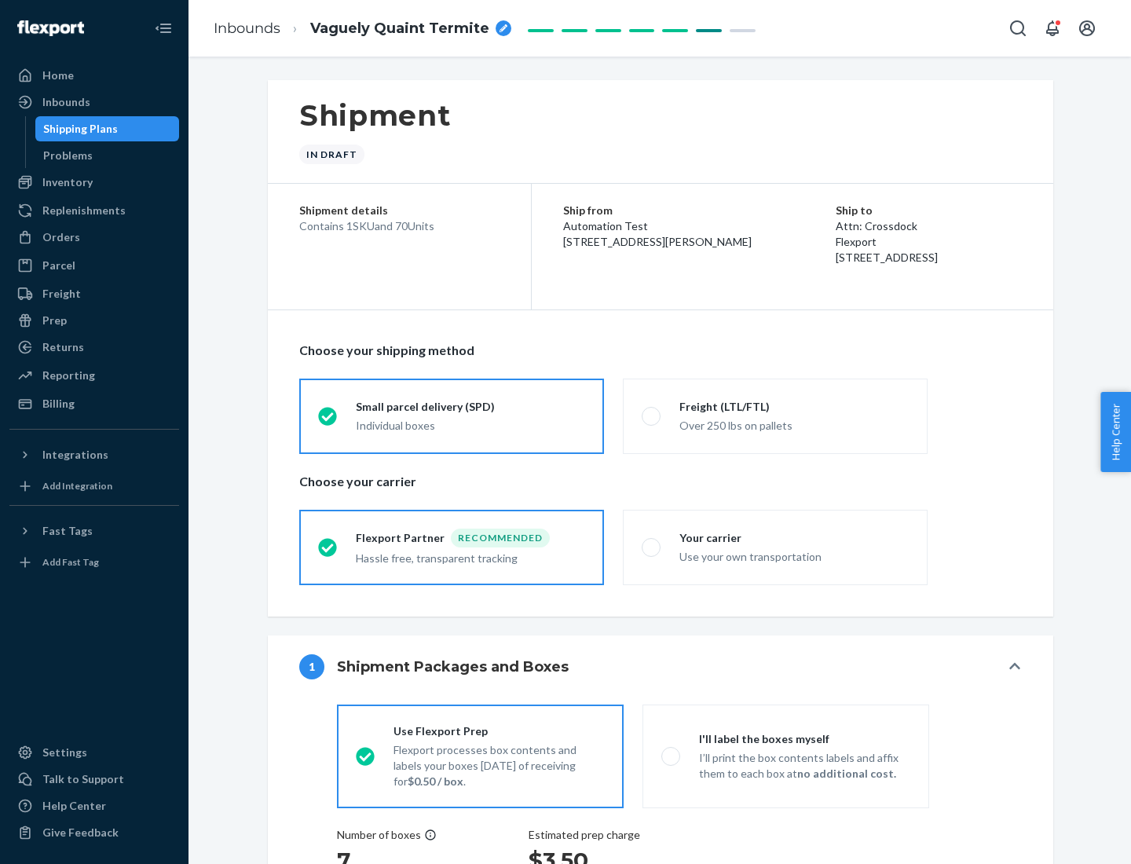
radio input "true"
radio input "false"
radio input "true"
radio input "false"
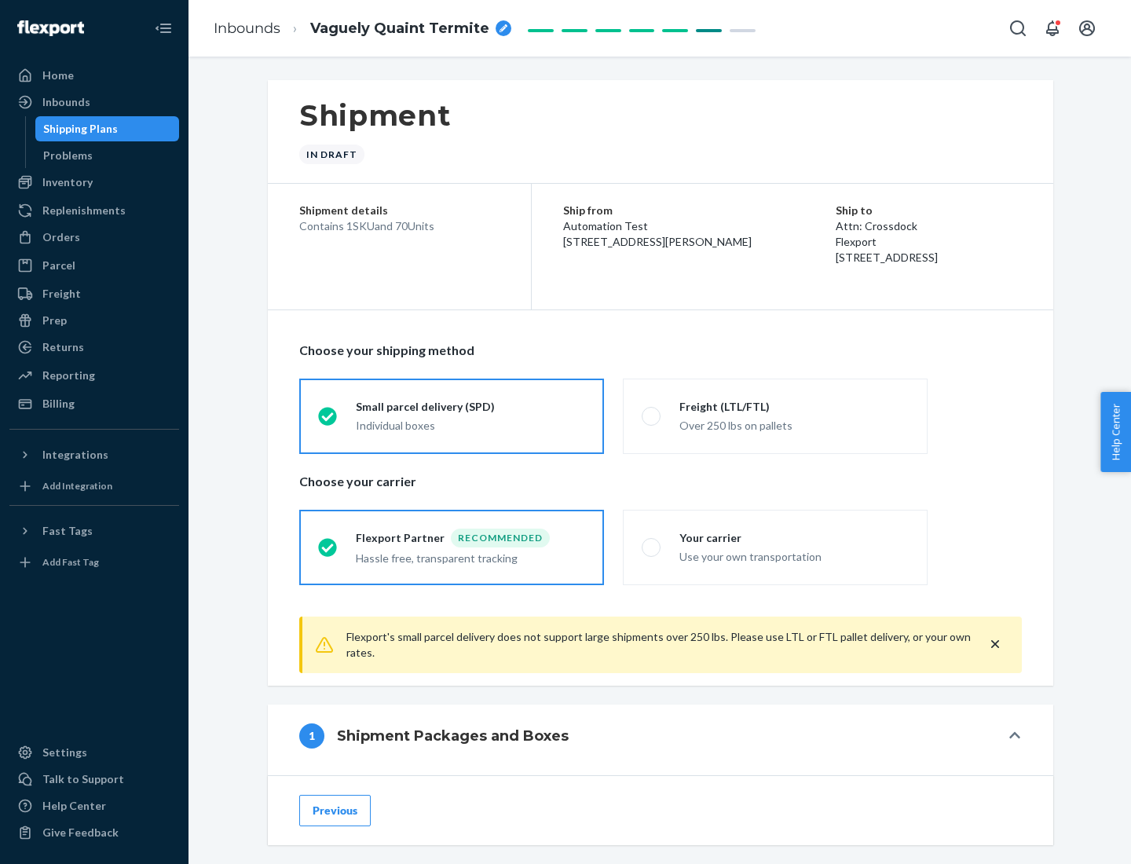
click at [775, 415] on div "Over 250 lbs on pallets" at bounding box center [793, 424] width 229 height 19
click at [652, 415] on input "Freight (LTL/FTL) Over 250 lbs on pallets" at bounding box center [647, 416] width 10 height 10
radio input "true"
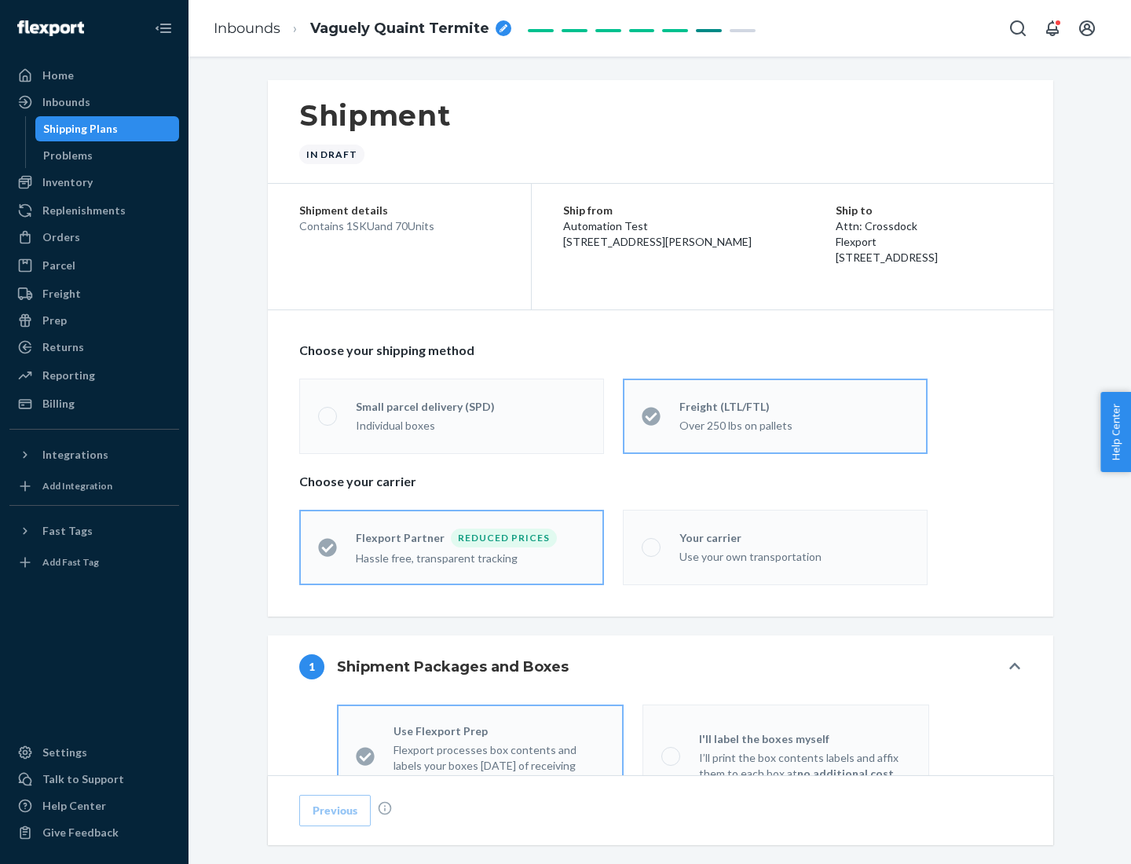
radio input "false"
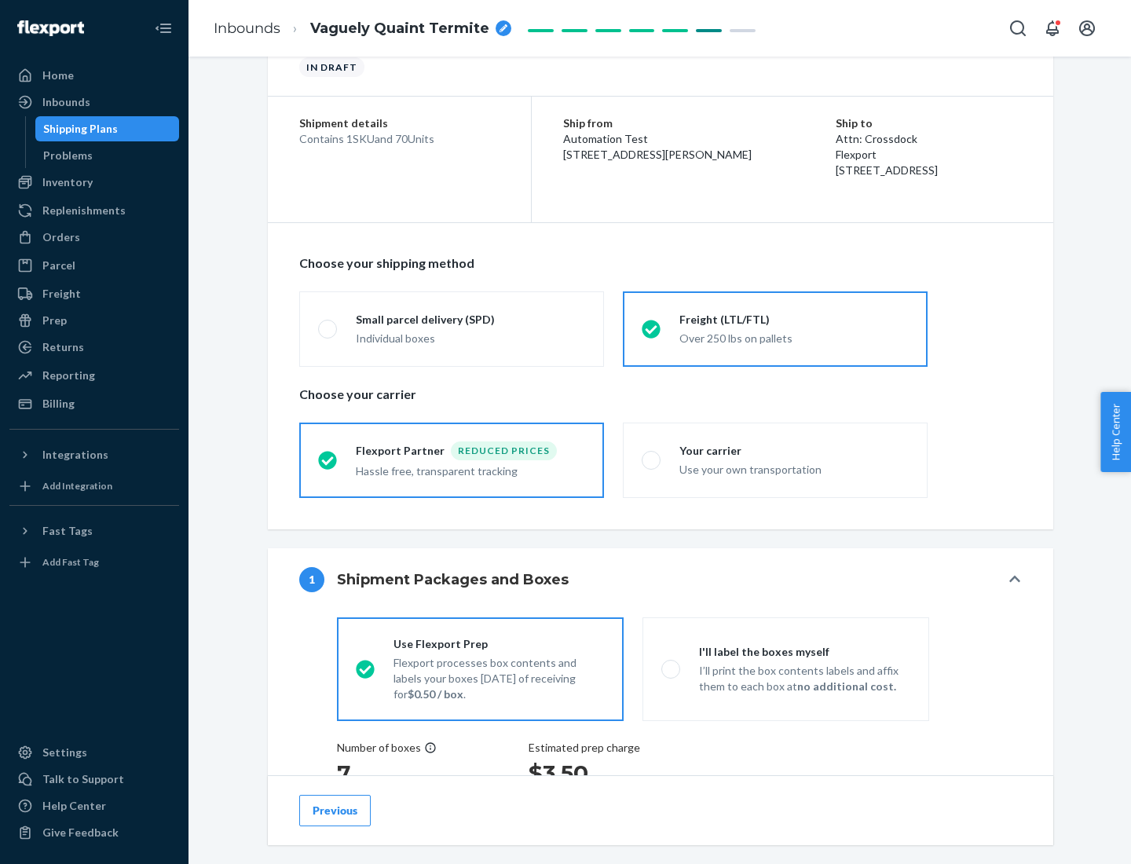
click at [775, 459] on div "Use your own transportation" at bounding box center [793, 468] width 229 height 19
click at [652, 459] on input "Your carrier Use your own transportation" at bounding box center [647, 460] width 10 height 10
radio input "true"
radio input "false"
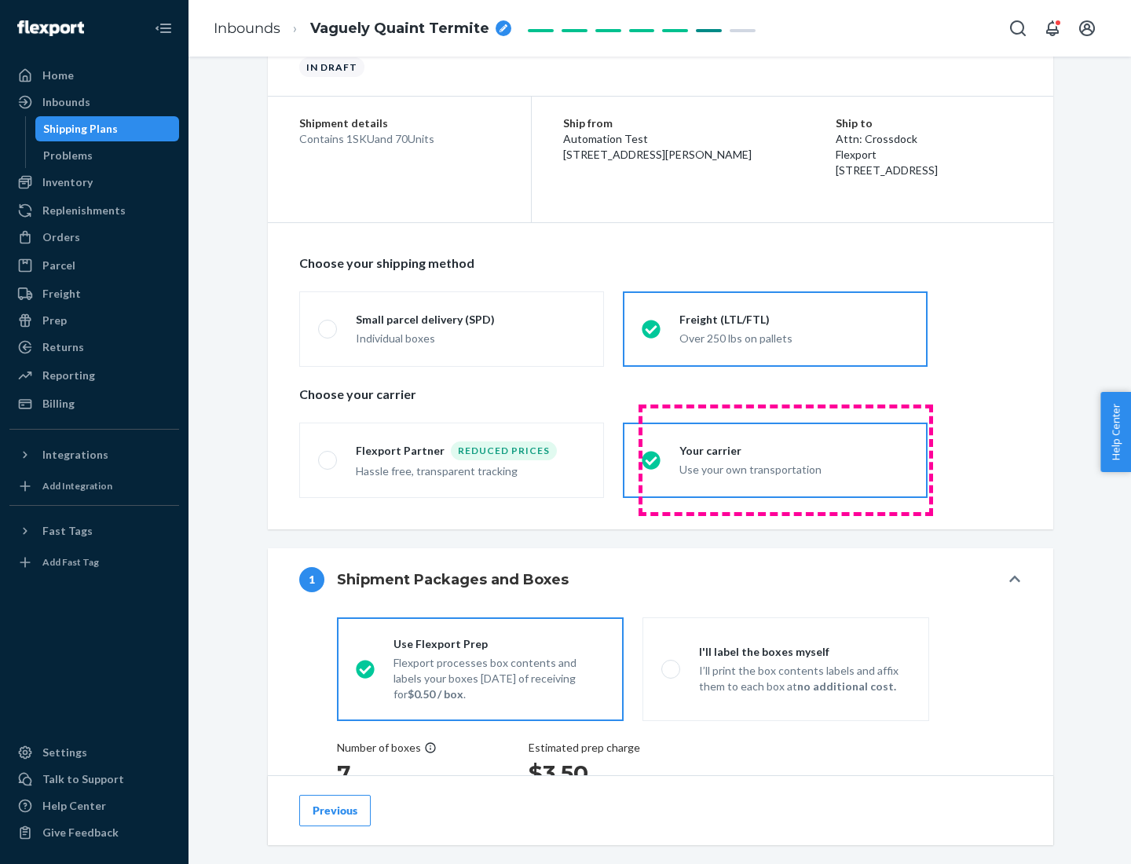
scroll to position [296, 0]
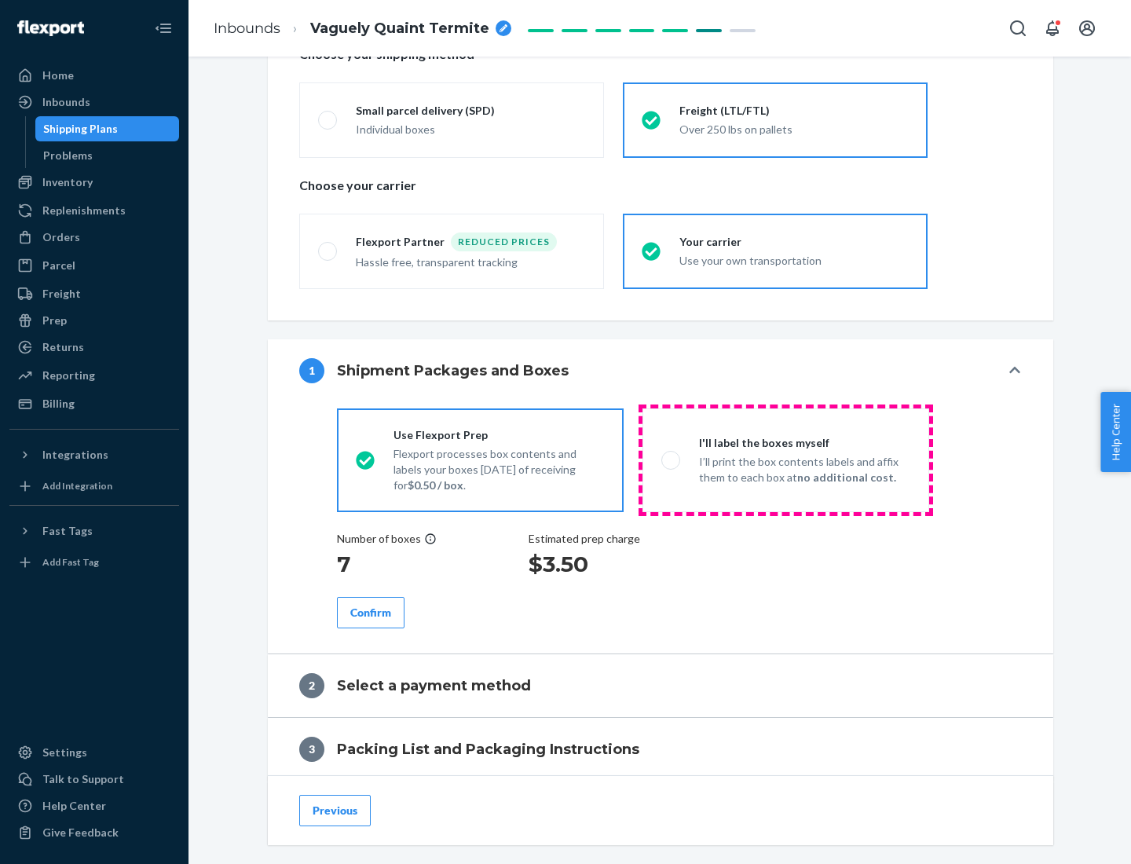
click at [785, 459] on p "I’ll print the box contents labels and affix them to each box at no additional …" at bounding box center [804, 469] width 211 height 31
click at [671, 459] on input "I'll label the boxes myself I’ll print the box contents labels and affix them t…" at bounding box center [666, 460] width 10 height 10
radio input "true"
radio input "false"
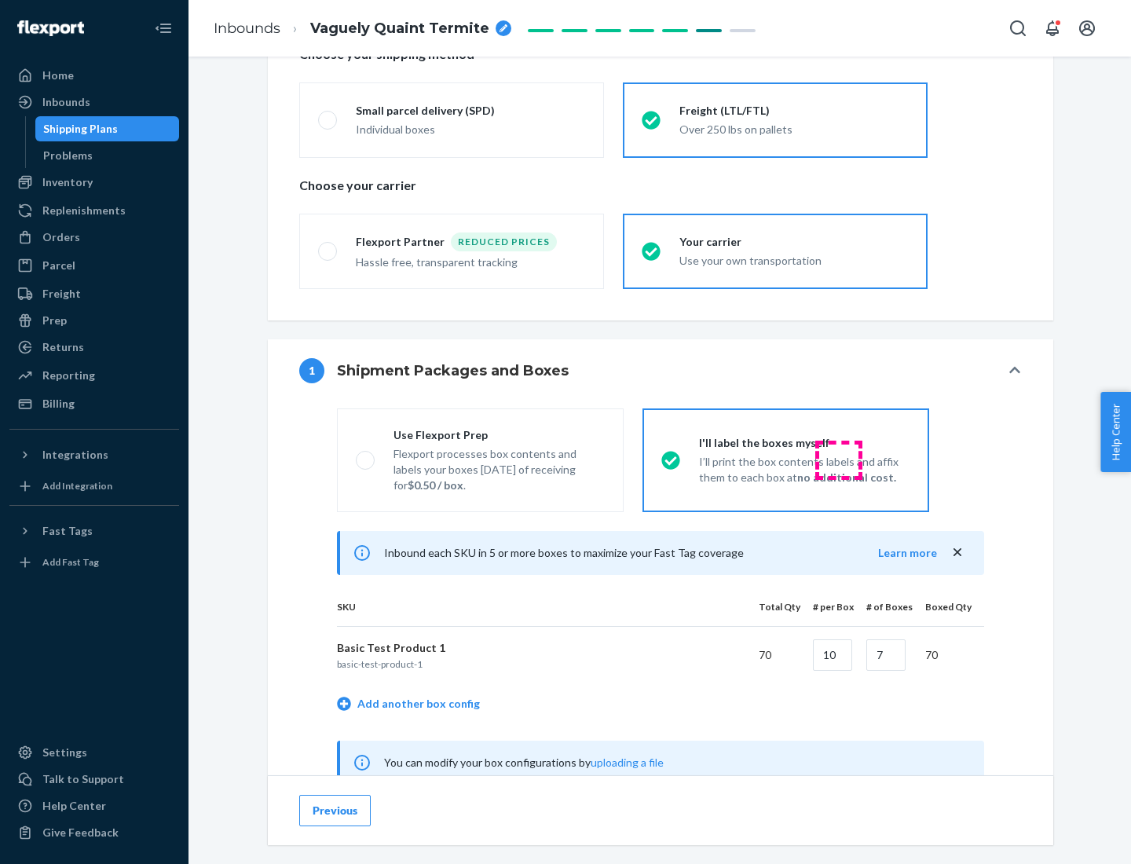
scroll to position [491, 0]
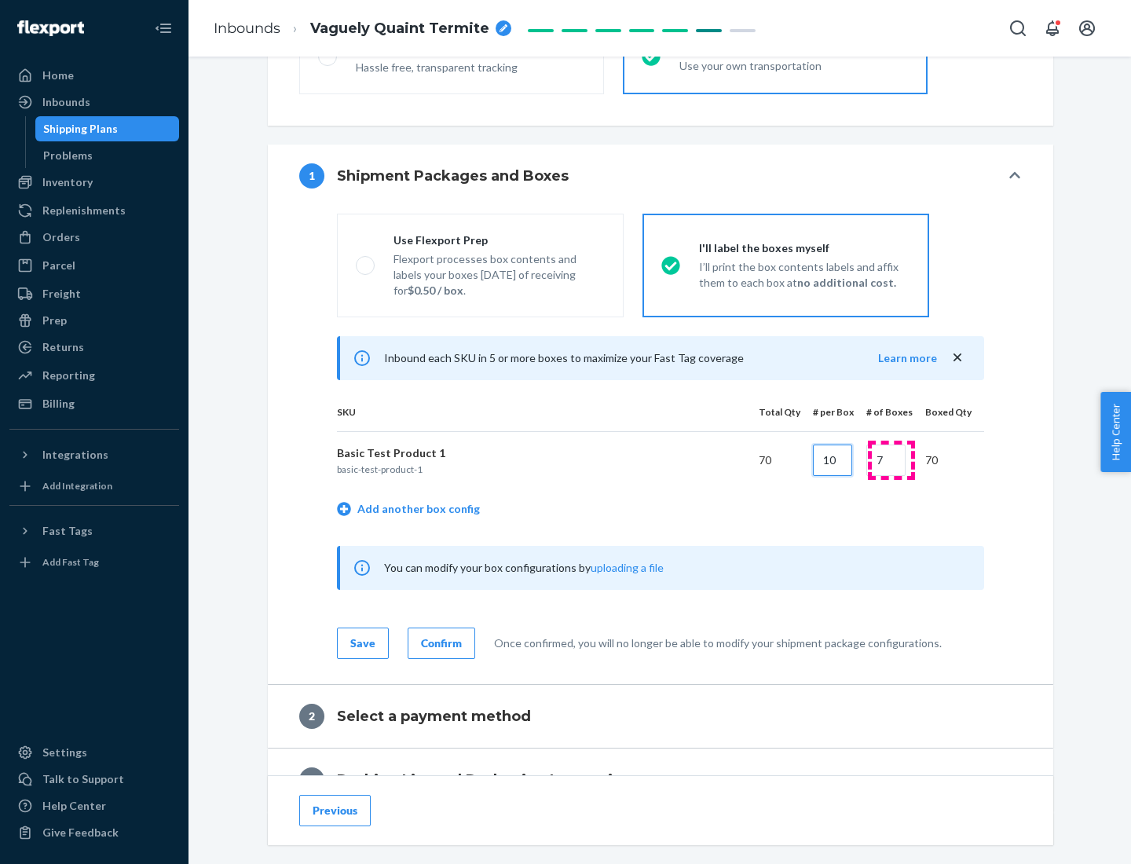
type input "10"
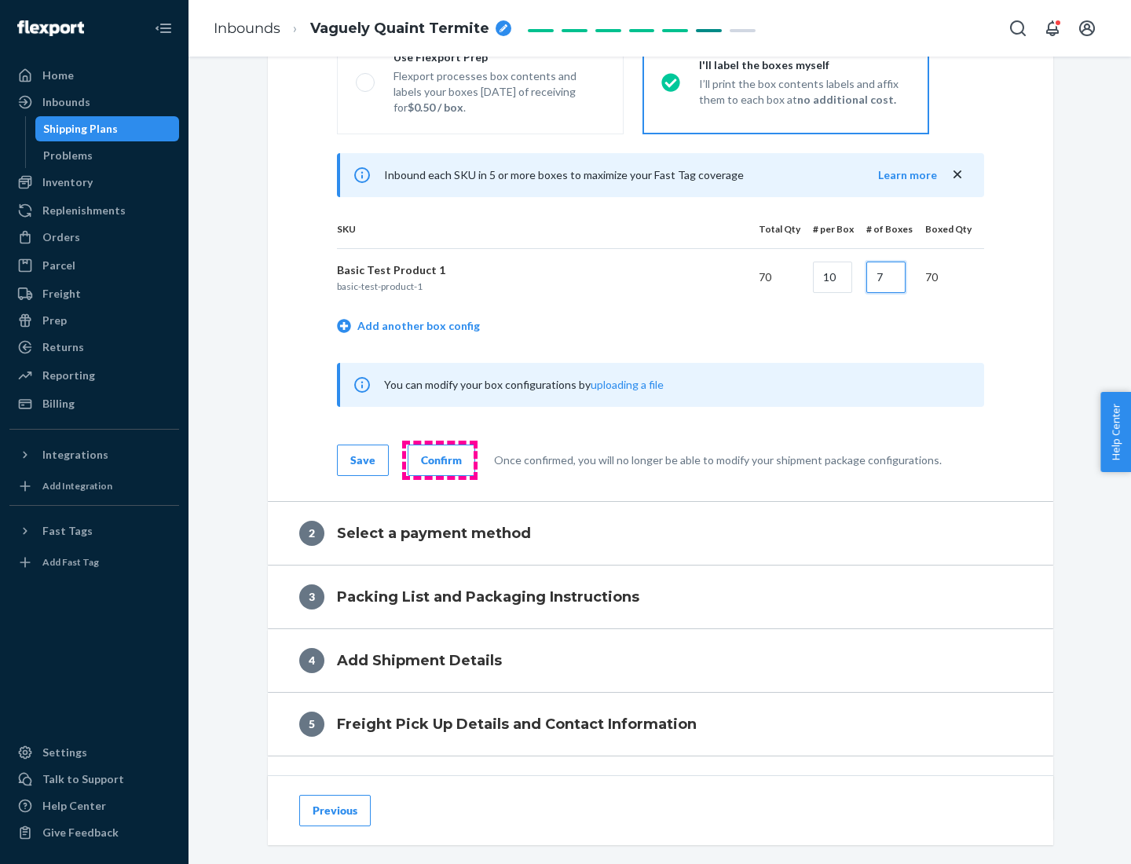
type input "7"
click at [439, 459] on div "Confirm" at bounding box center [441, 460] width 41 height 16
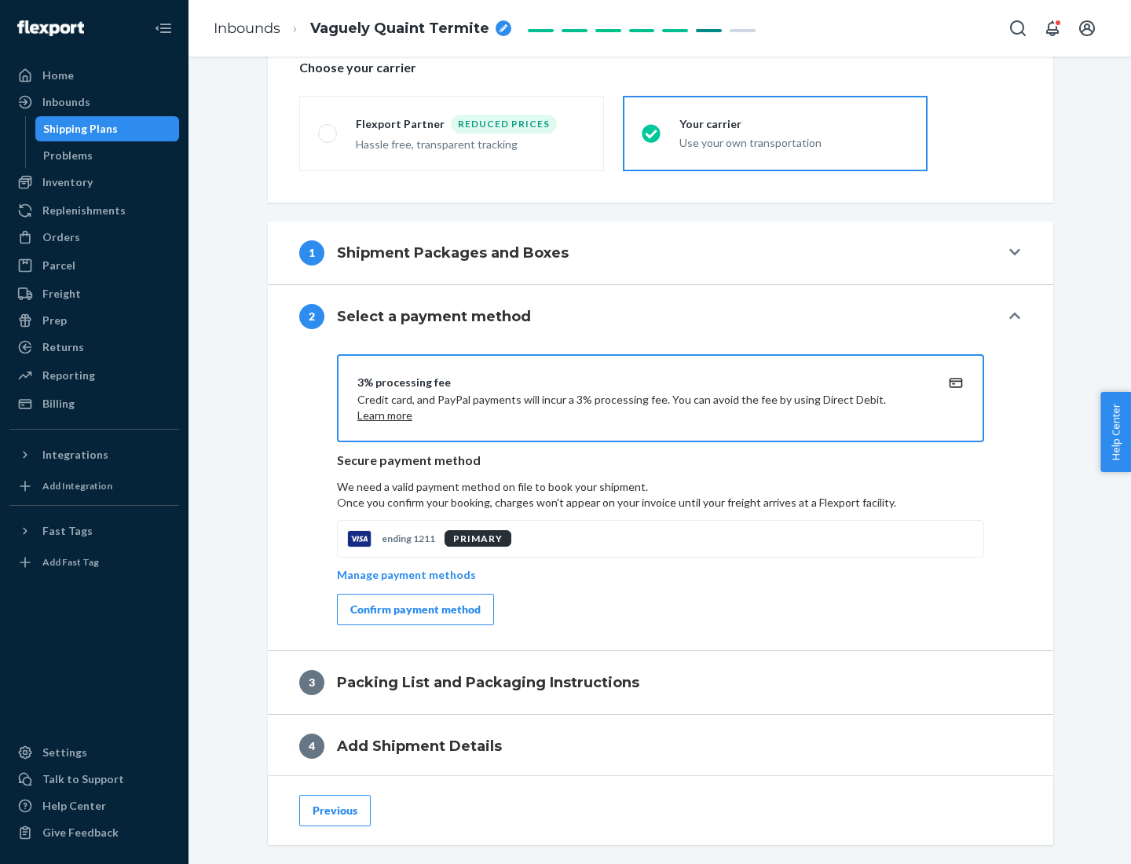
scroll to position [563, 0]
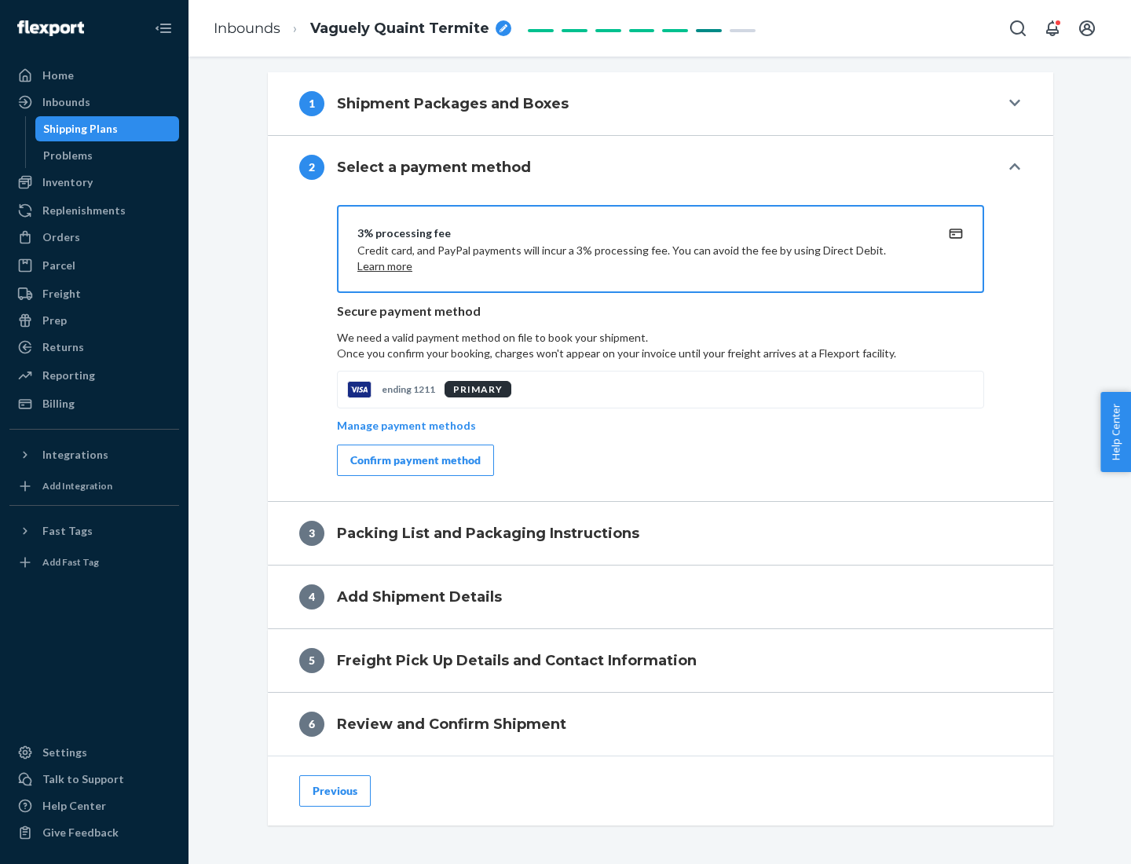
click at [414, 460] on div "Confirm payment method" at bounding box center [415, 460] width 130 height 16
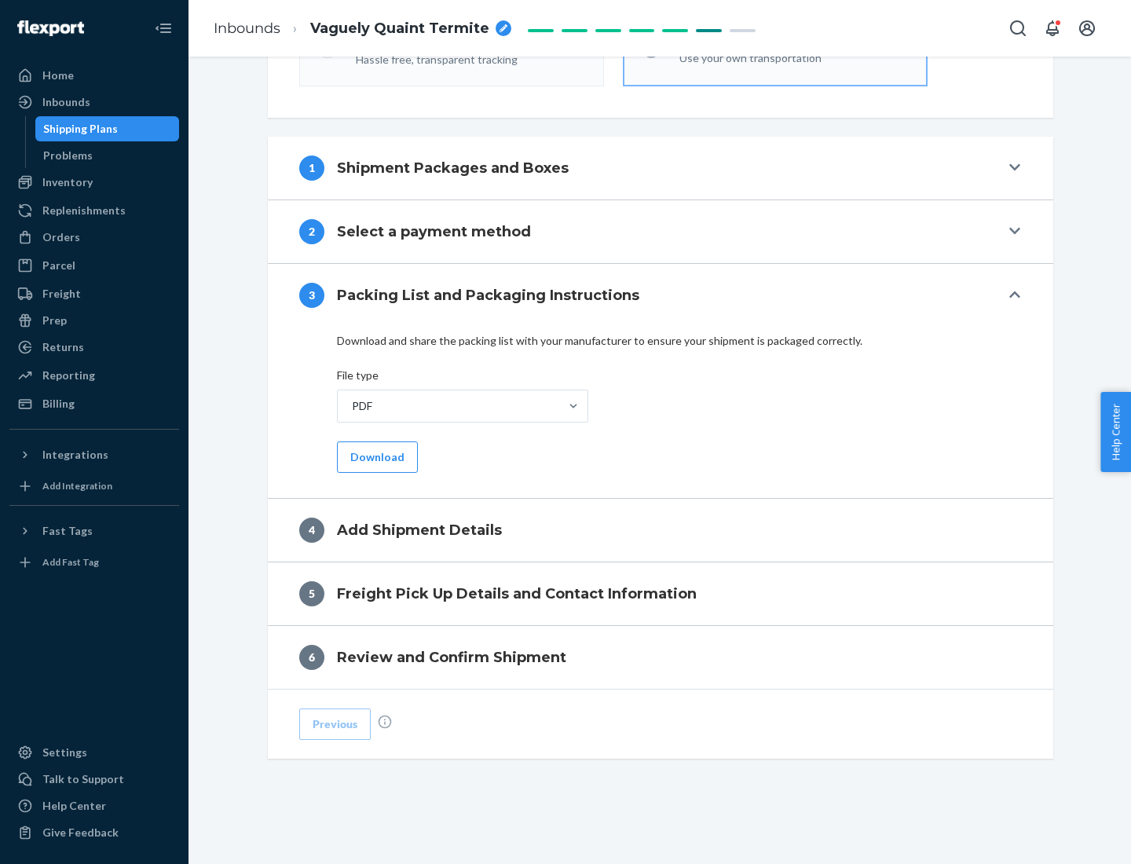
scroll to position [495, 0]
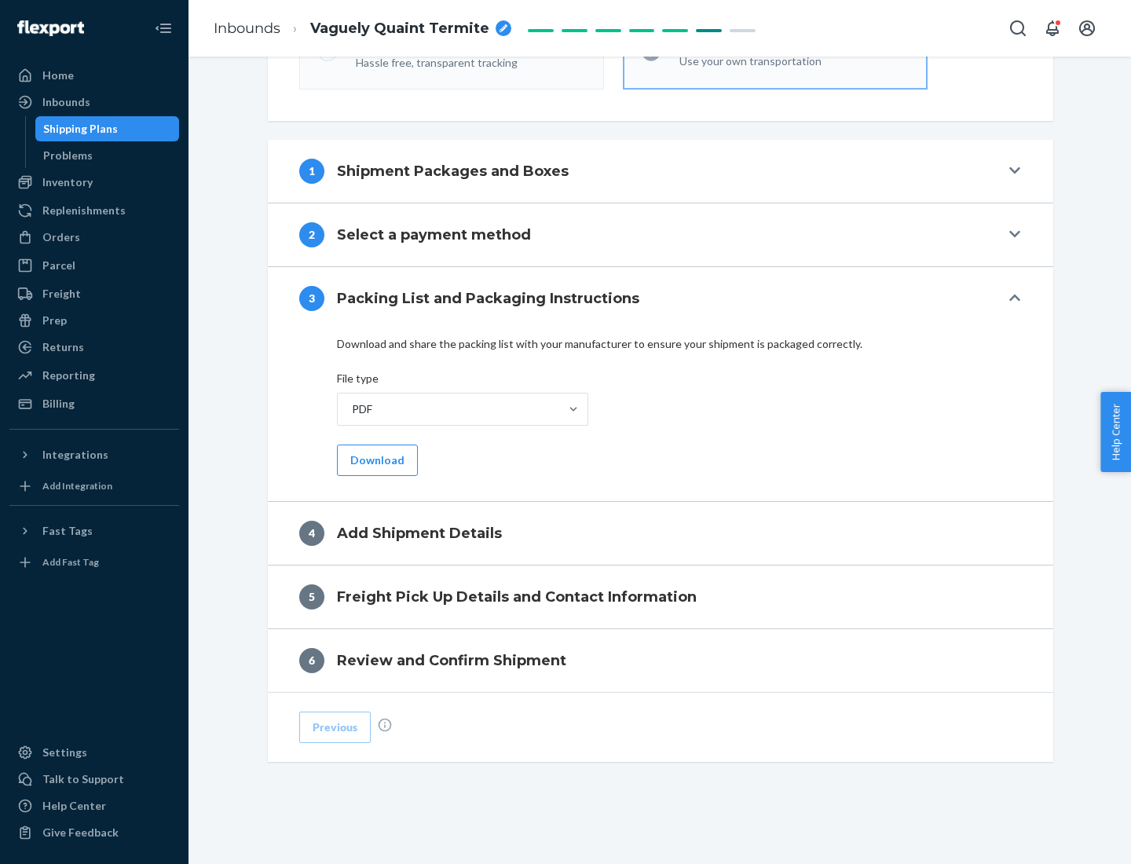
click at [375, 459] on button "Download" at bounding box center [377, 459] width 81 height 31
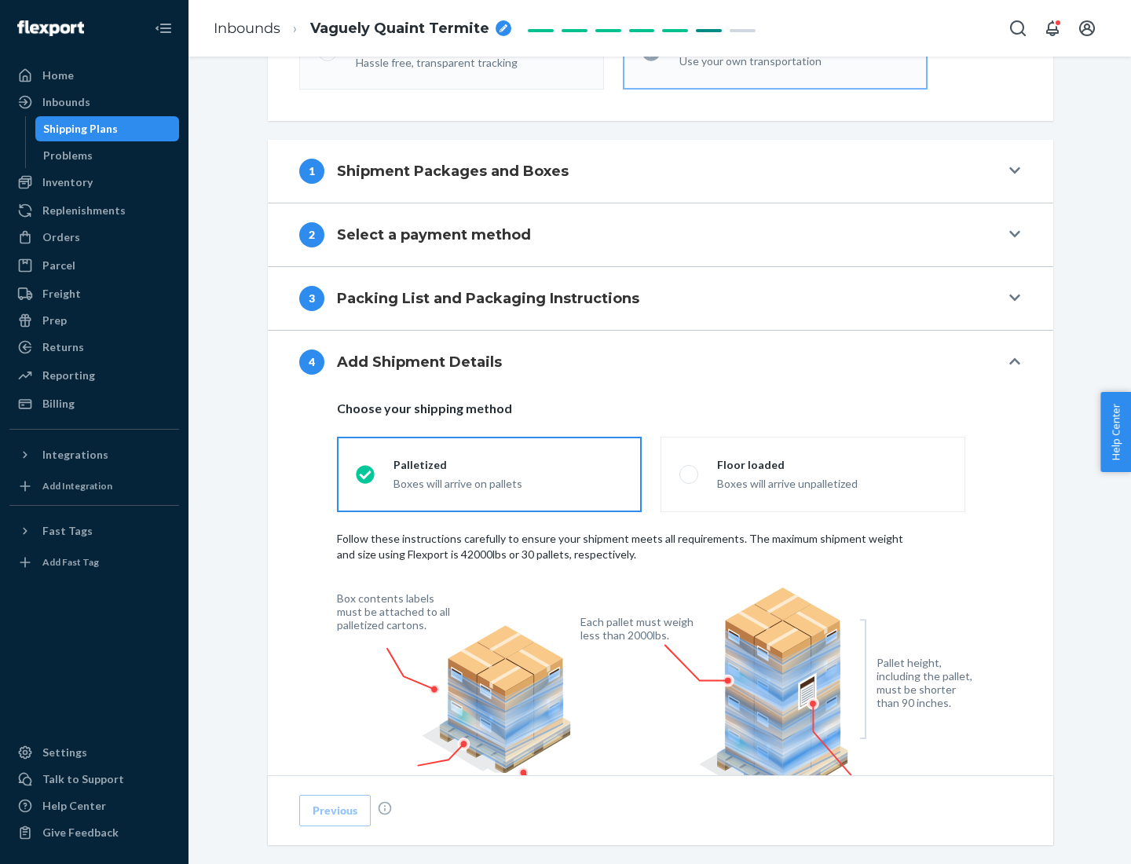
scroll to position [1030, 0]
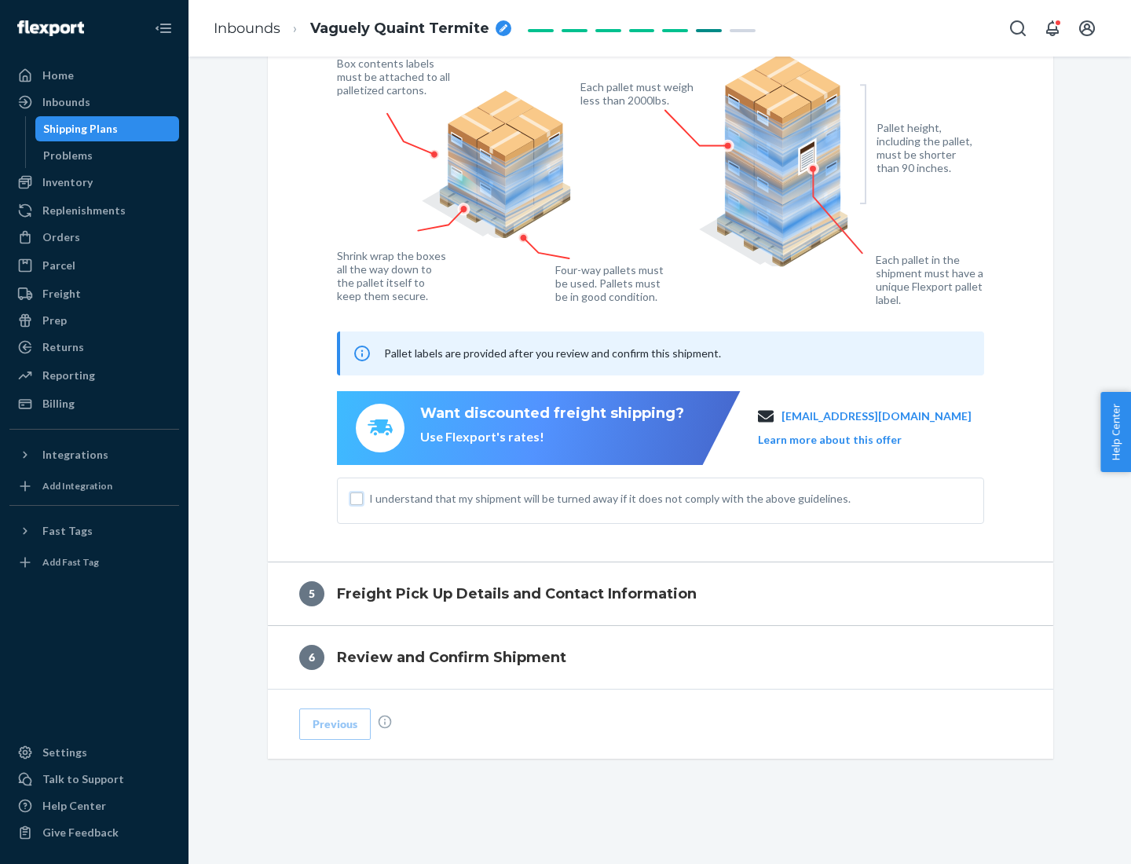
click at [356, 498] on input "I understand that my shipment will be turned away if it does not comply with th…" at bounding box center [356, 498] width 13 height 13
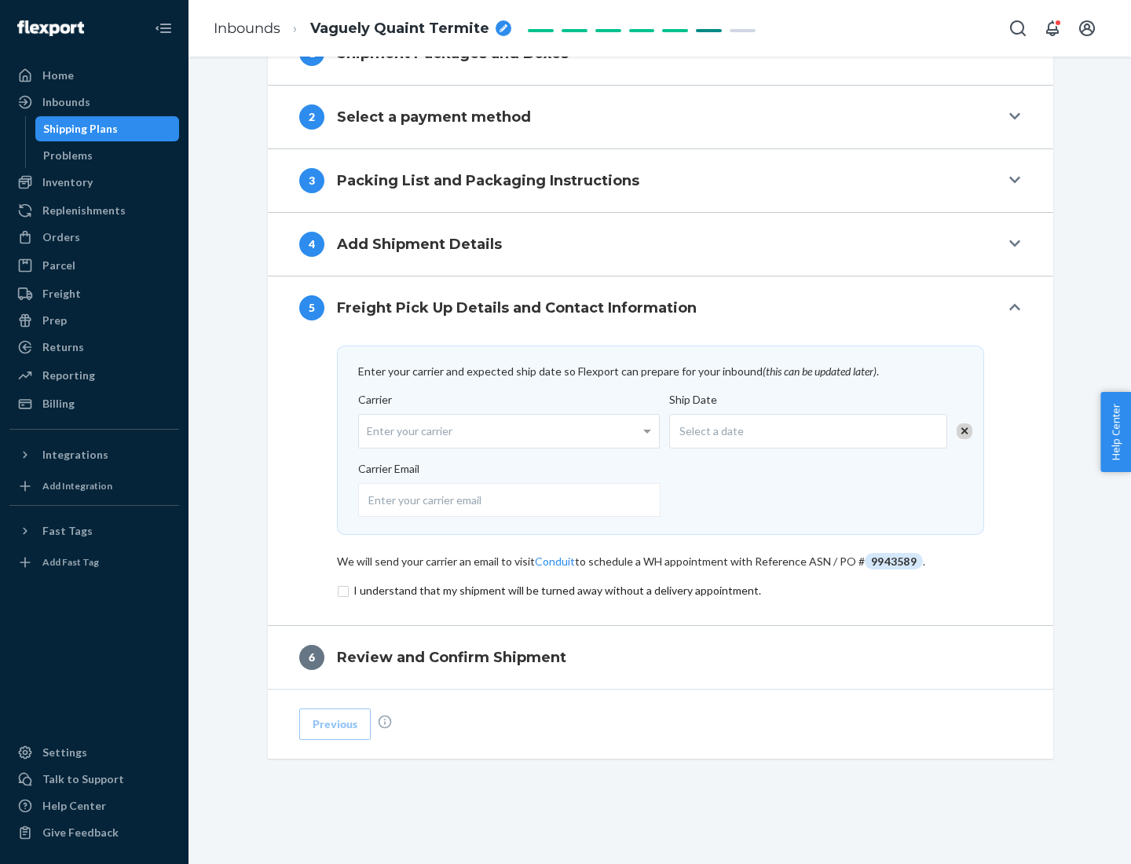
scroll to position [613, 0]
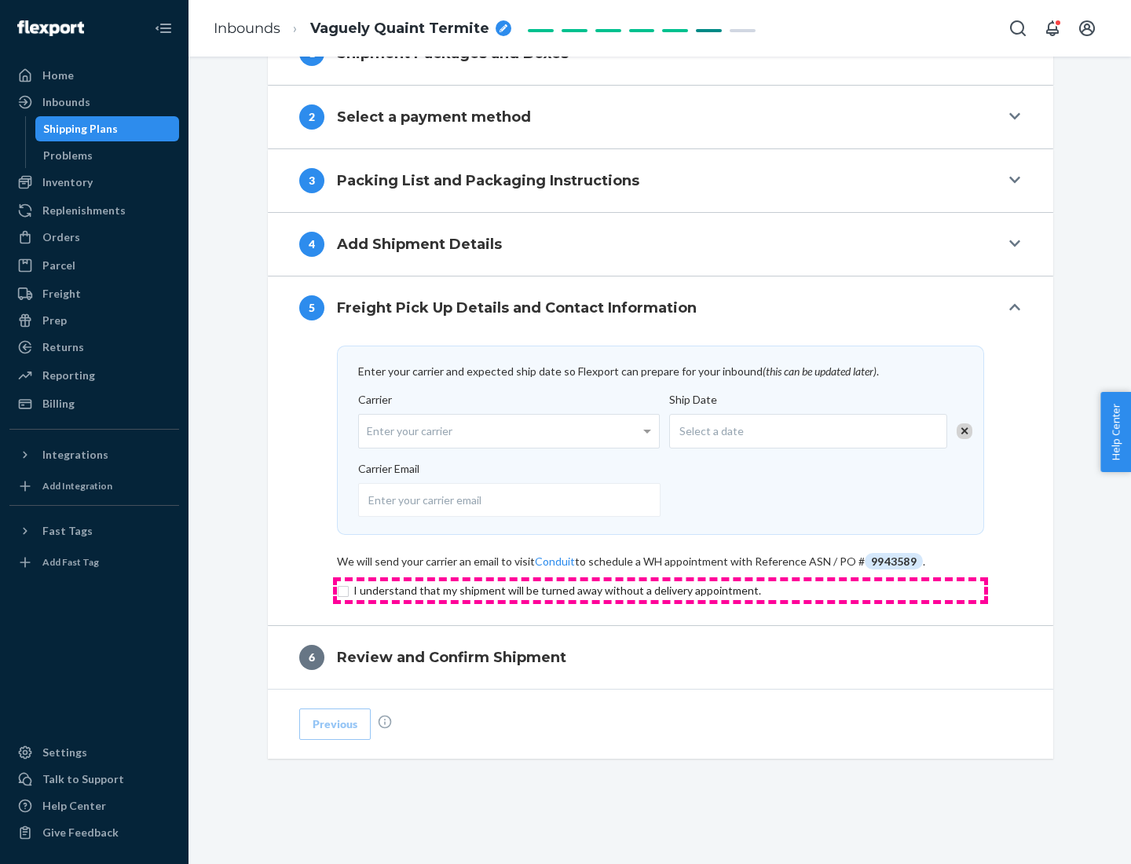
click at [660, 590] on input "checkbox" at bounding box center [660, 590] width 647 height 19
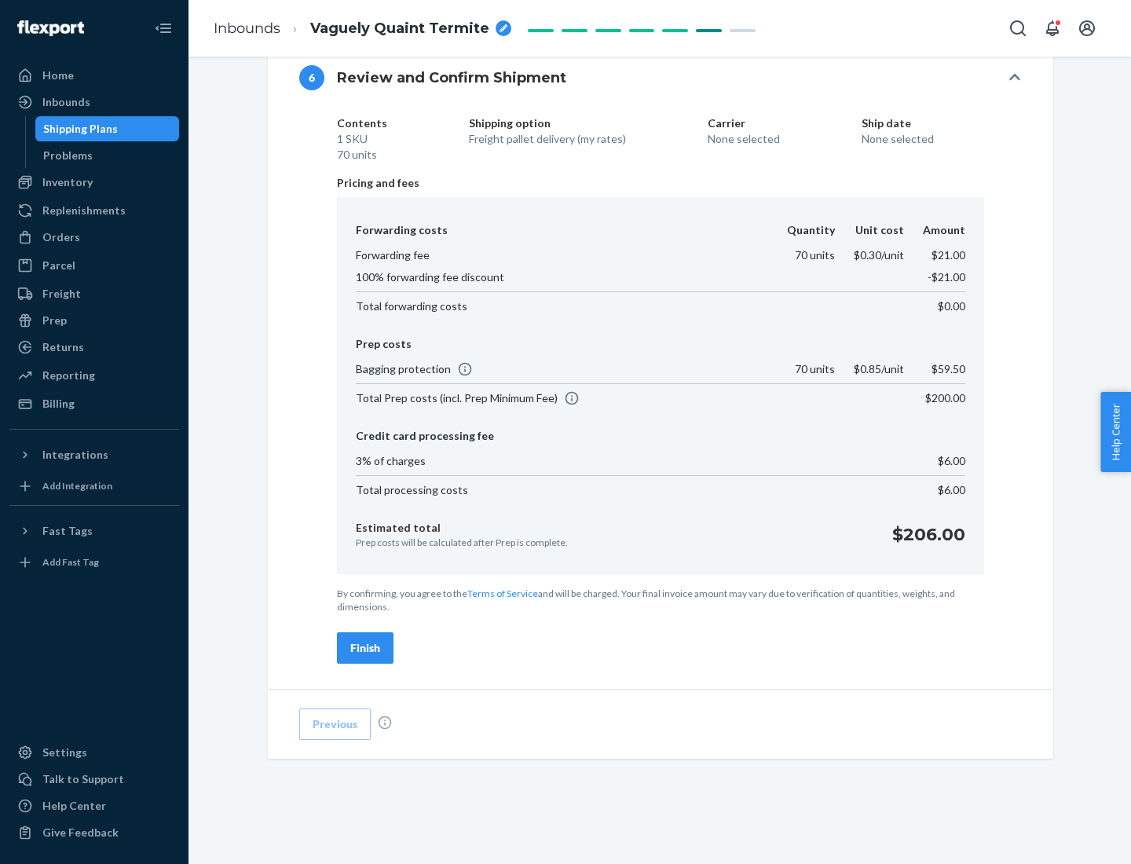
click at [365, 648] on div "Finish" at bounding box center [365, 648] width 30 height 16
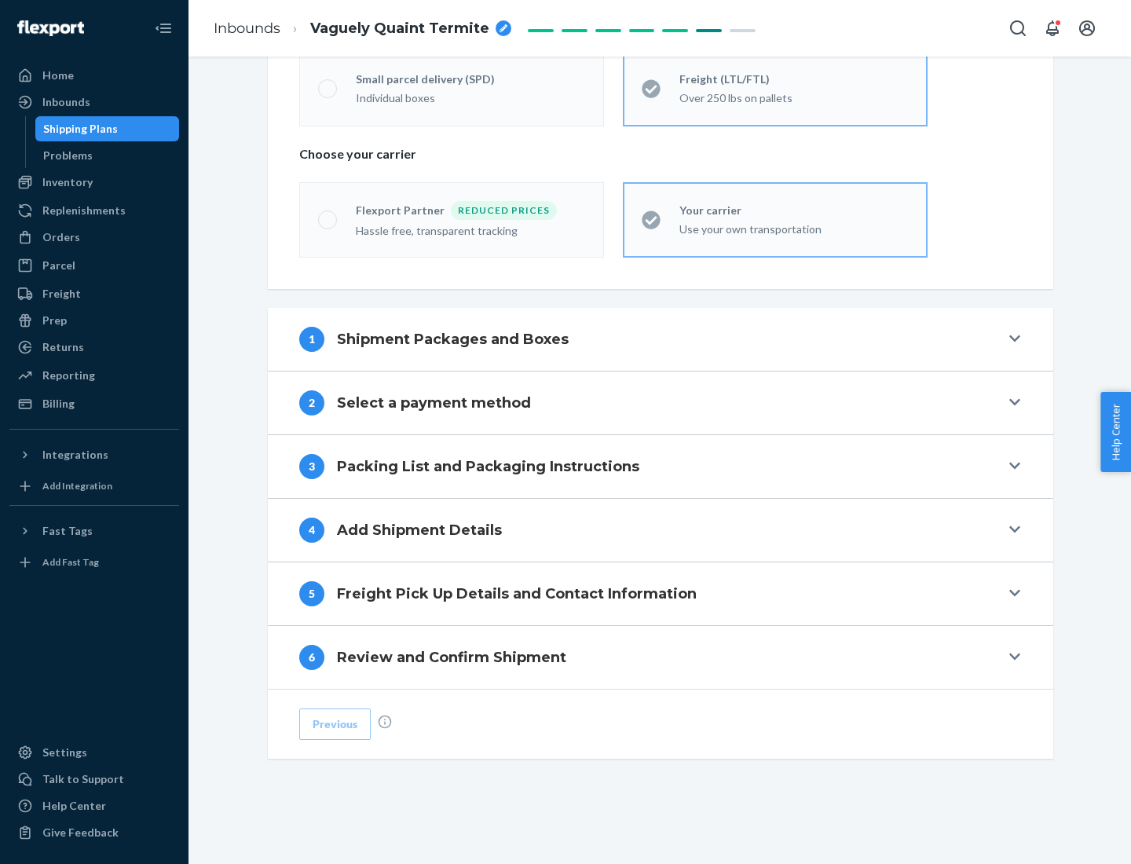
scroll to position [327, 0]
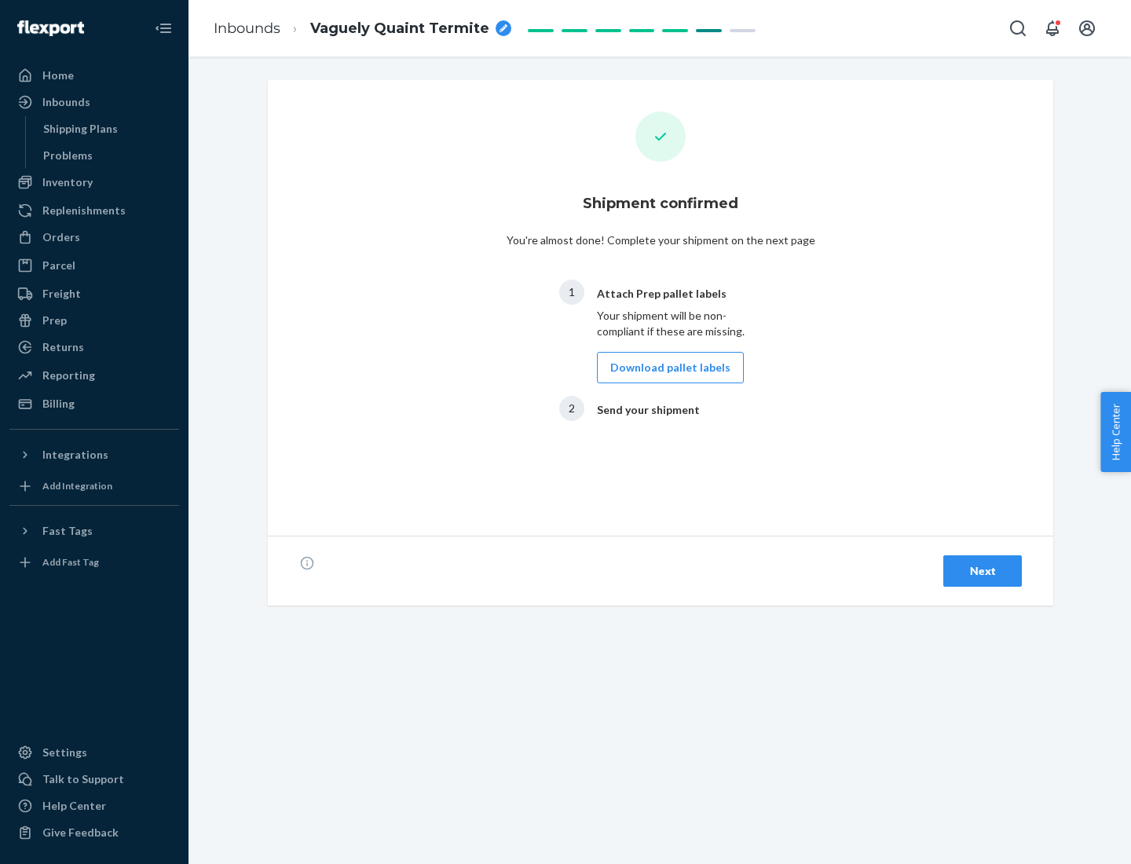
click at [666, 367] on button "Download pallet labels" at bounding box center [670, 367] width 147 height 31
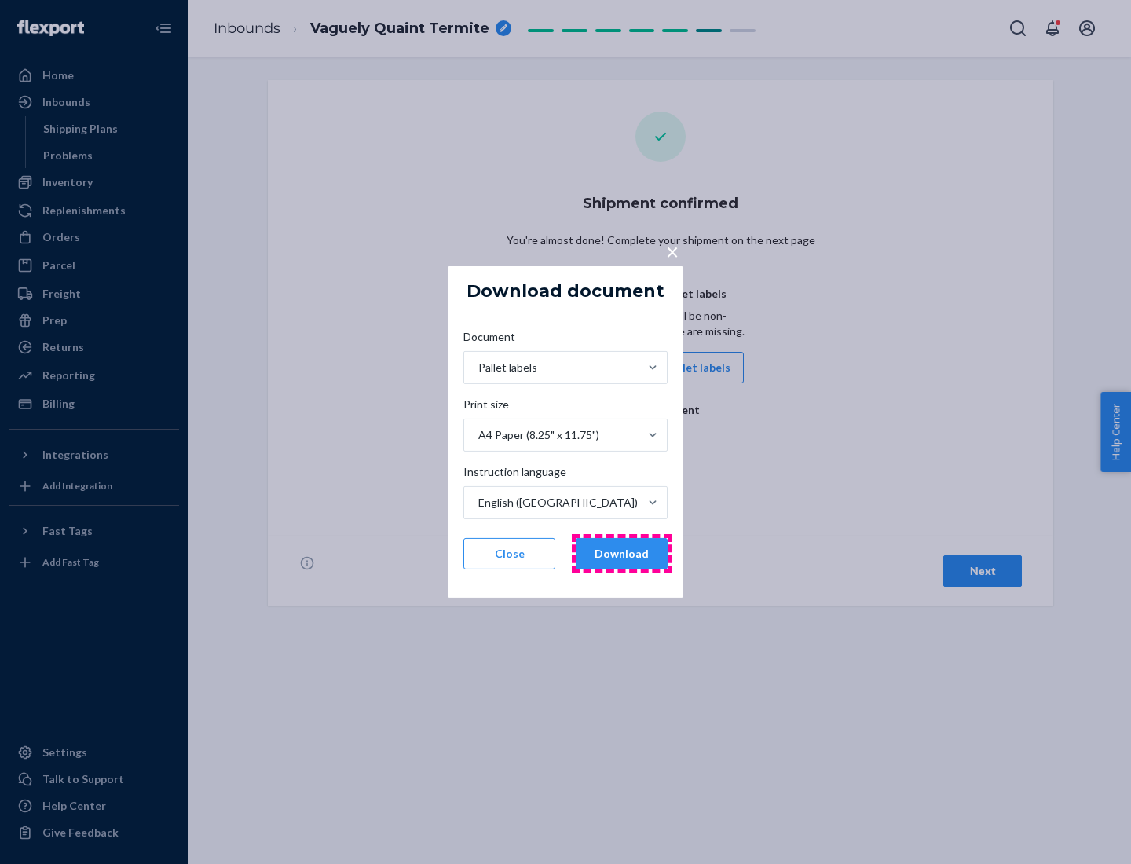
click at [621, 554] on button "Download" at bounding box center [622, 553] width 92 height 31
click at [671, 250] on span "×" at bounding box center [672, 251] width 13 height 27
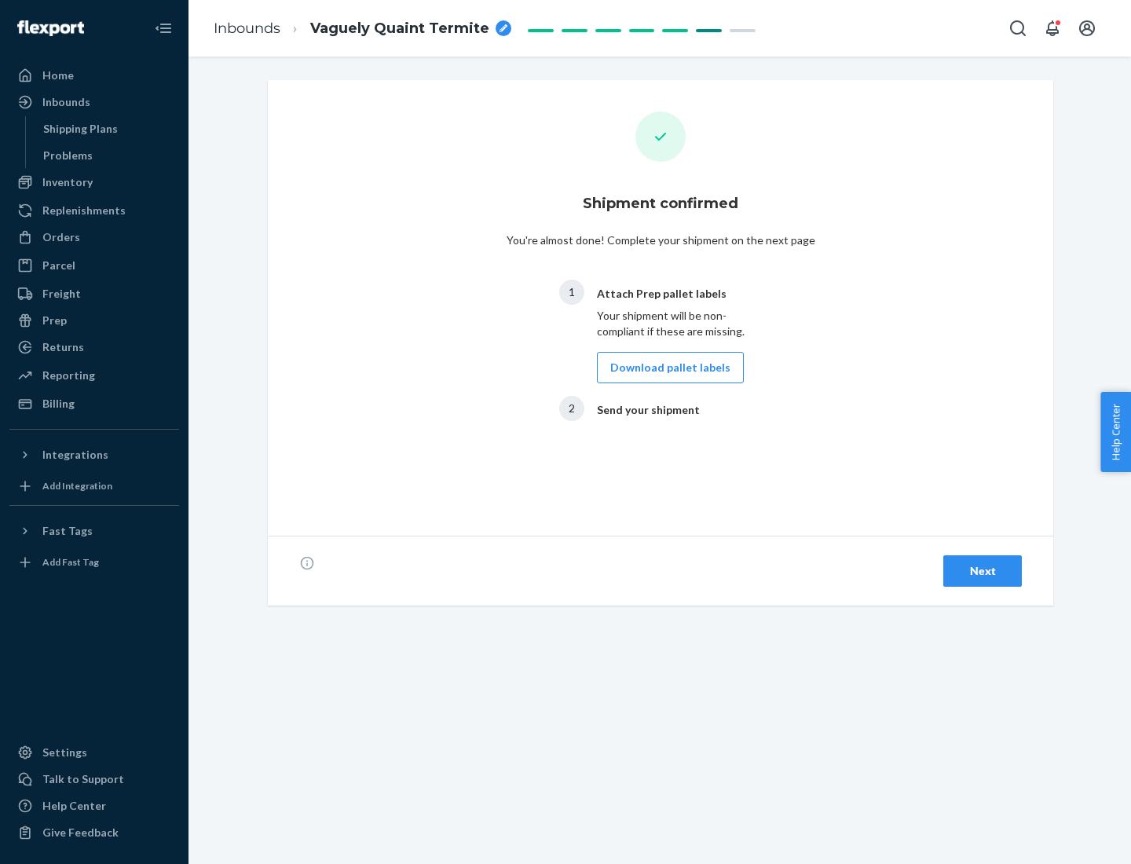
click at [982, 571] on div "Next" at bounding box center [982, 571] width 52 height 16
